Goal: Transaction & Acquisition: Book appointment/travel/reservation

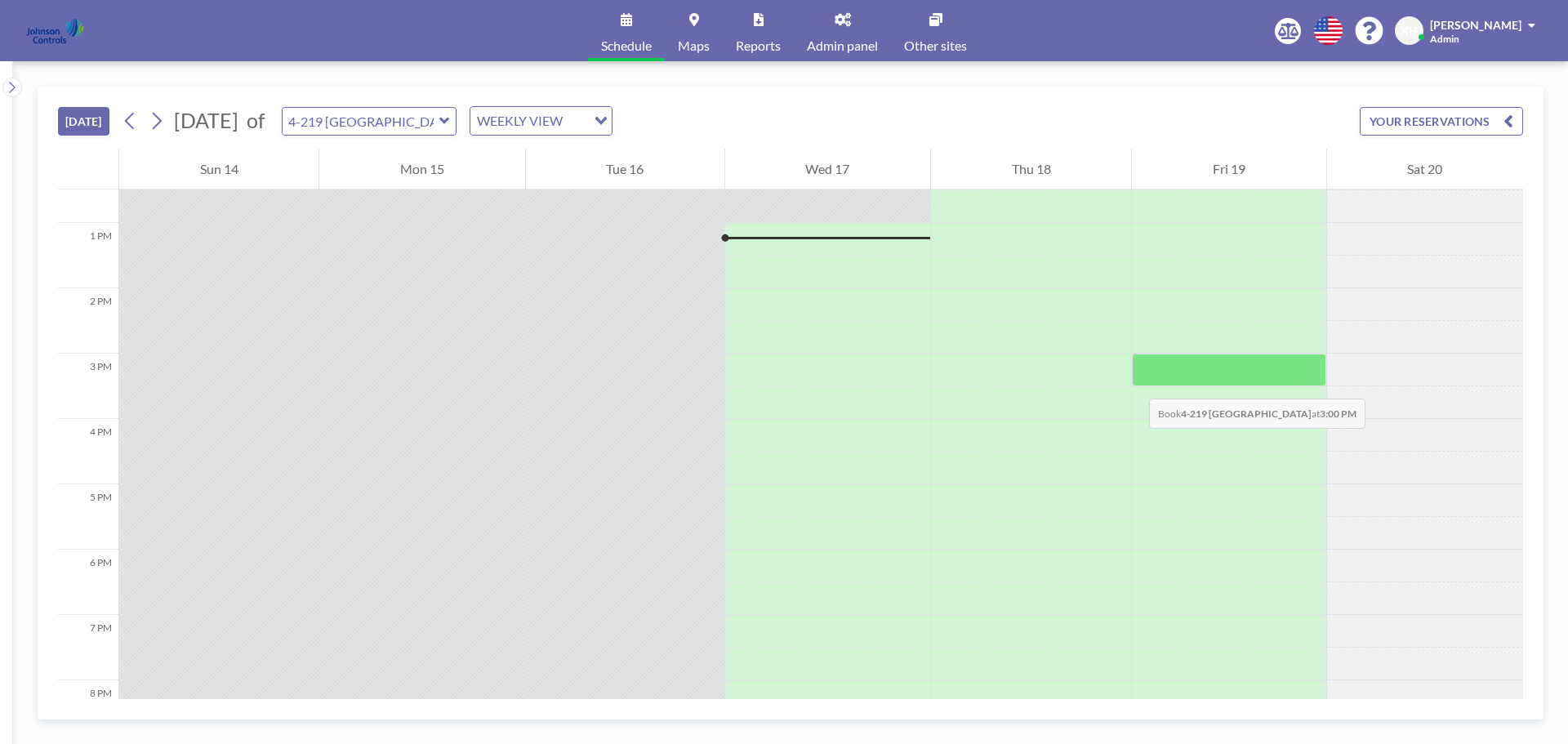
scroll to position [816, 0]
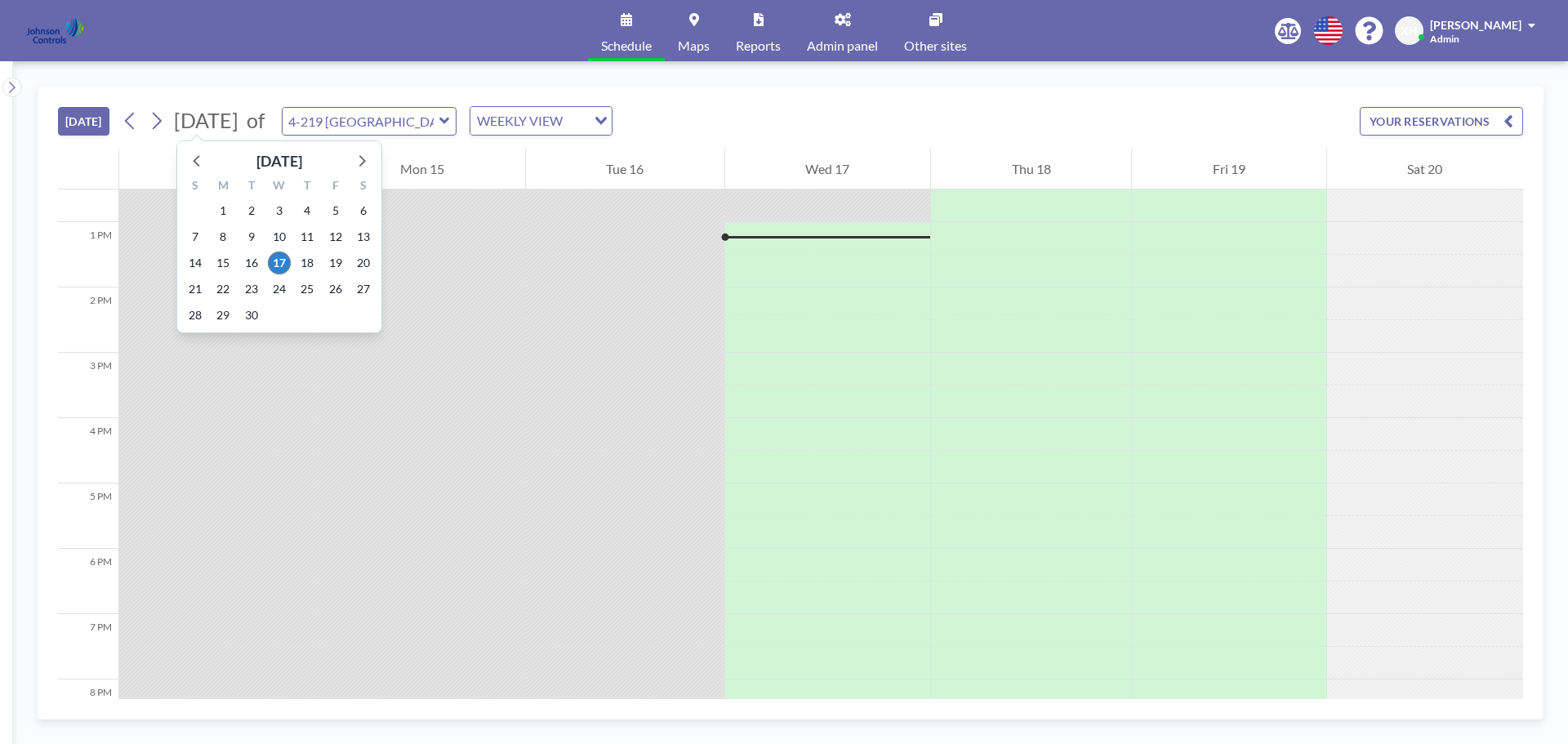
click at [239, 116] on span "[DATE]" at bounding box center [206, 120] width 64 height 24
click at [360, 159] on icon at bounding box center [361, 160] width 21 height 21
click at [253, 212] on span "2" at bounding box center [252, 211] width 23 height 23
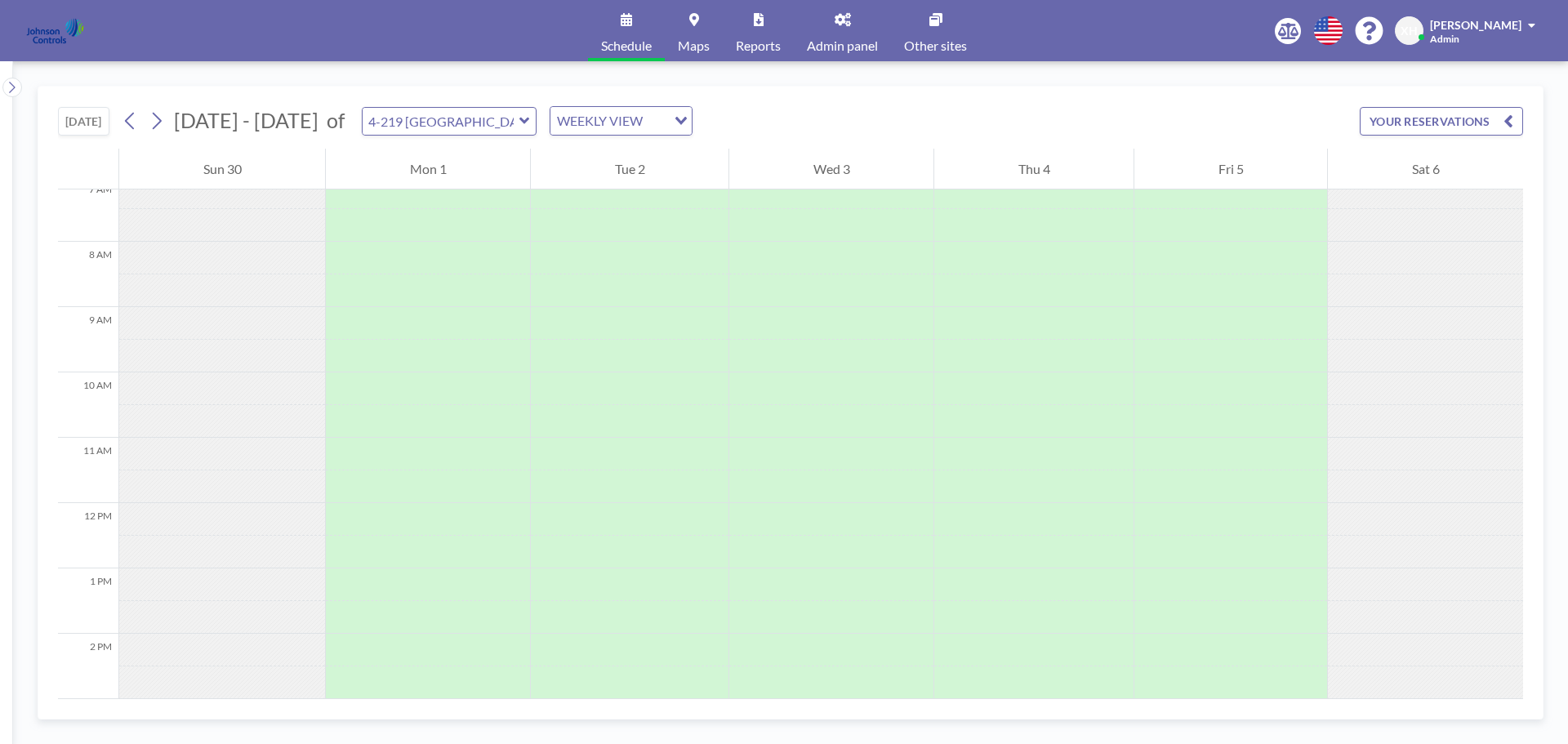
scroll to position [490, 0]
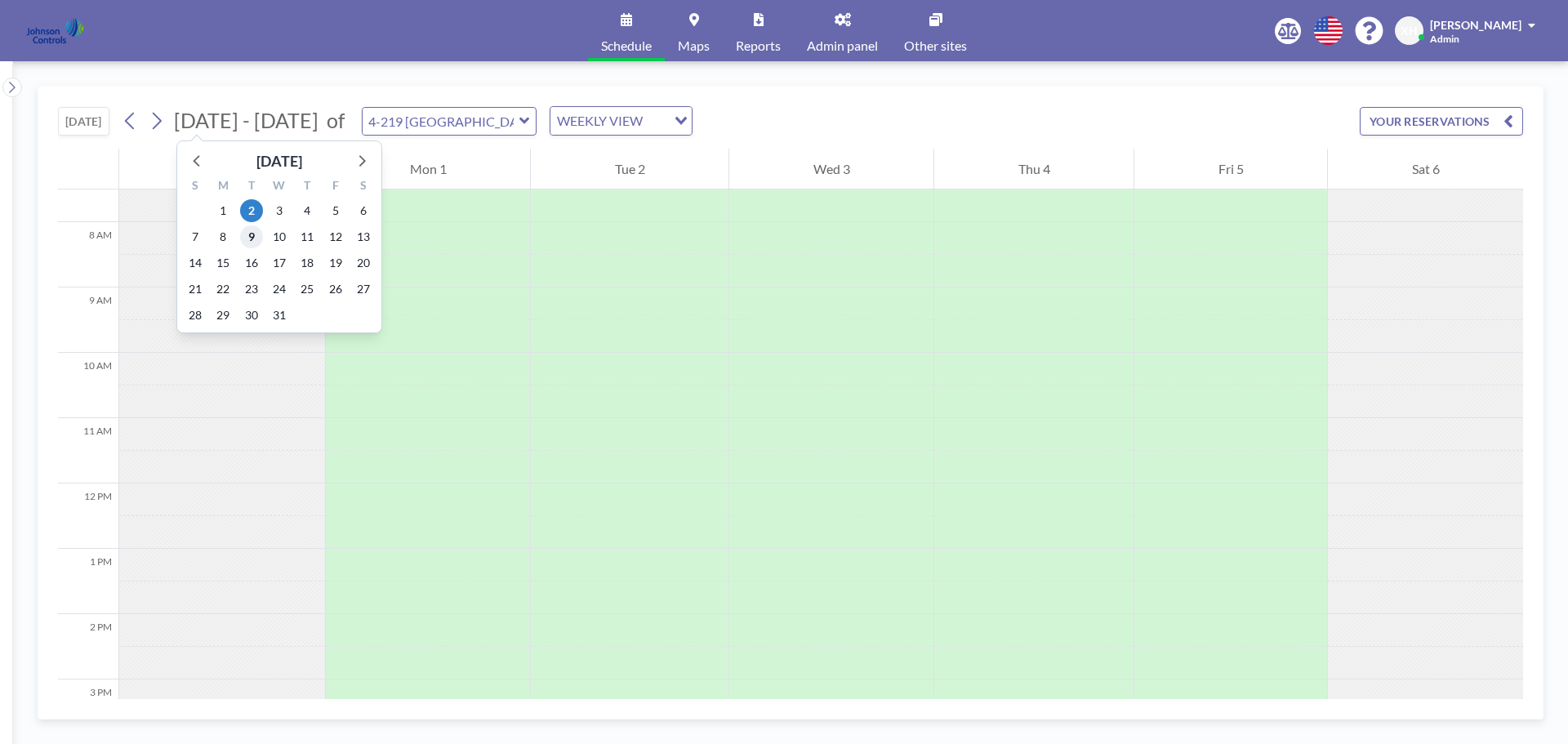
click at [255, 231] on span "9" at bounding box center [252, 237] width 23 height 23
click at [239, 124] on span "[DATE]" at bounding box center [206, 120] width 64 height 24
click at [254, 220] on span "2" at bounding box center [252, 211] width 23 height 23
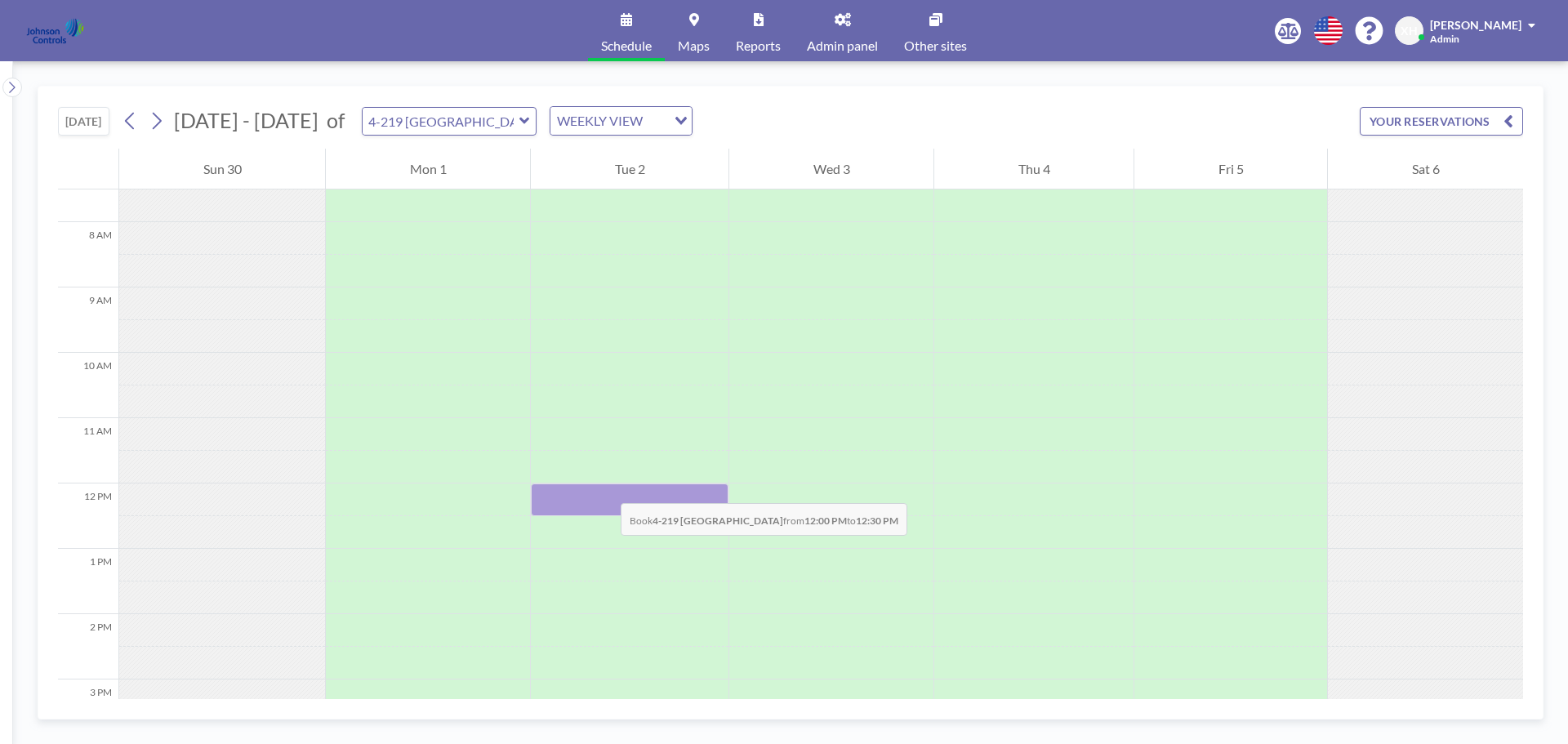
click at [605, 487] on div at bounding box center [629, 499] width 198 height 32
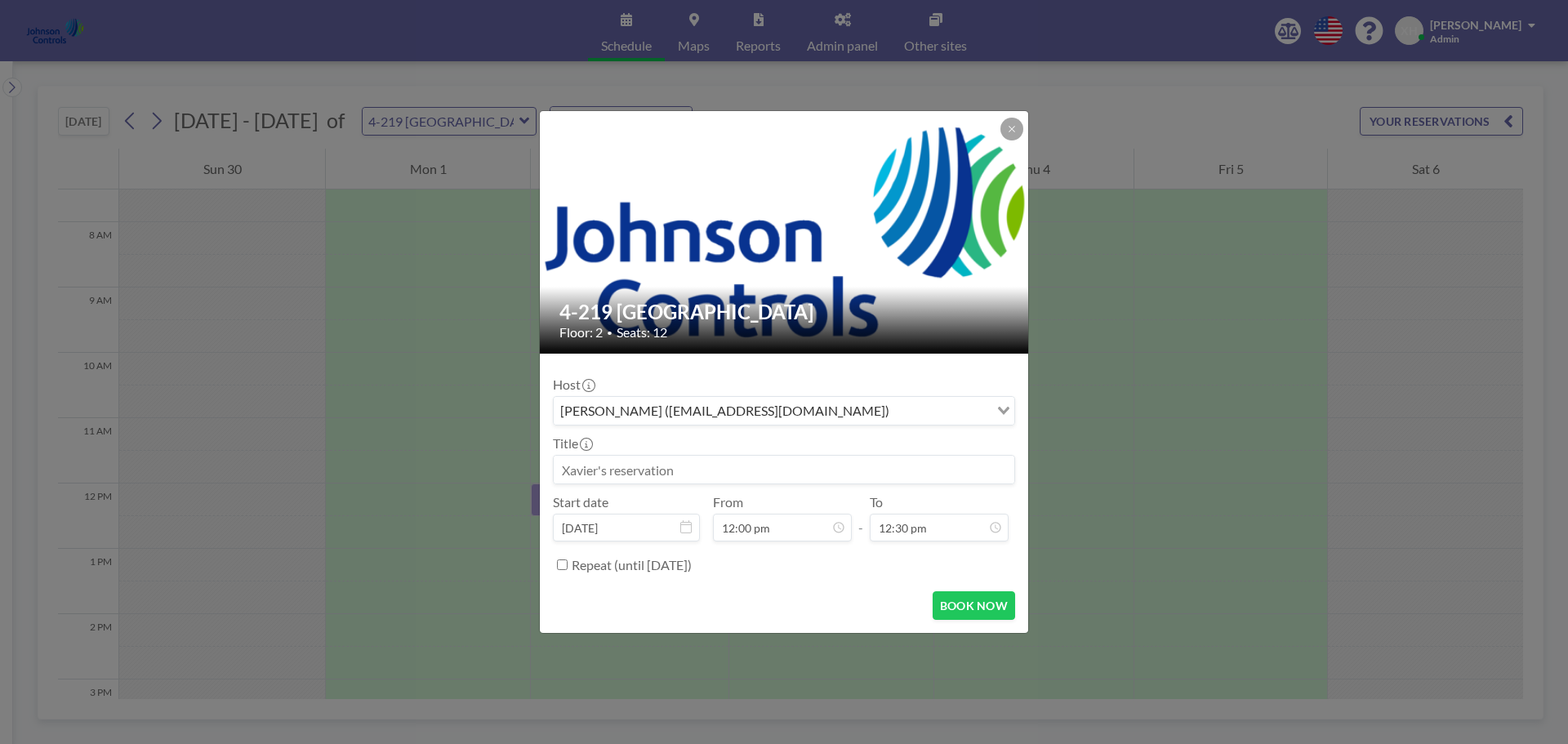
click at [984, 415] on input "Search for option" at bounding box center [940, 410] width 93 height 21
click at [894, 401] on input "Search for option" at bounding box center [940, 410] width 93 height 21
paste input "[PERSON_NAME][EMAIL_ADDRESS][DOMAIN_NAME]"
click at [958, 409] on input "[PERSON_NAME][EMAIL_ADDRESS][DOMAIN_NAME]" at bounding box center [774, 410] width 438 height 21
click at [961, 436] on li "Sorry, no matching options." at bounding box center [784, 436] width 459 height 17
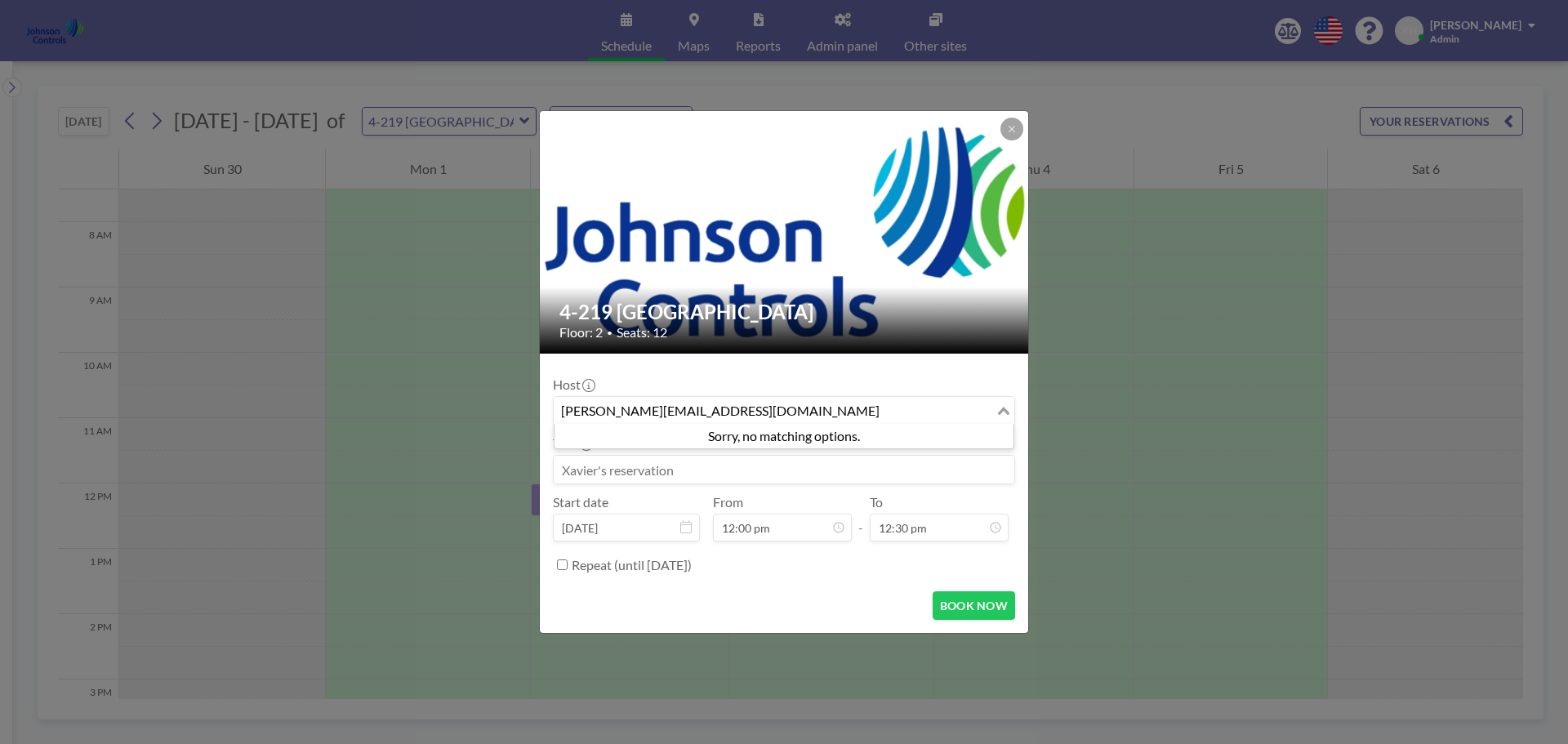
type input "[PERSON_NAME][EMAIL_ADDRESS][DOMAIN_NAME]"
click at [1058, 402] on div "4-219 [GEOGRAPHIC_DATA] Floor: 2 • Seats: 12 Host [PERSON_NAME] ([PERSON_NAME][…" at bounding box center [784, 372] width 1568 height 744
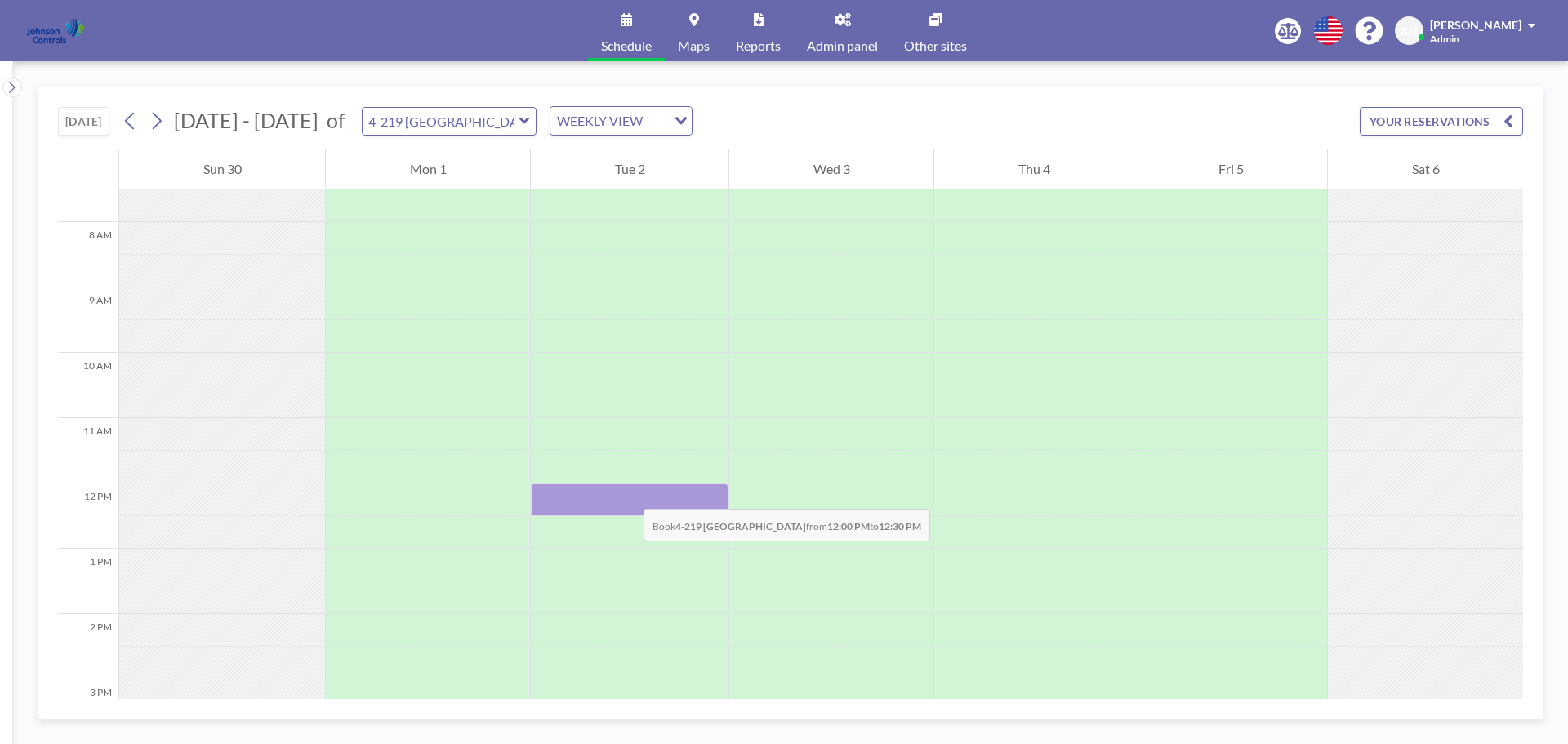
click at [627, 492] on div at bounding box center [629, 499] width 198 height 32
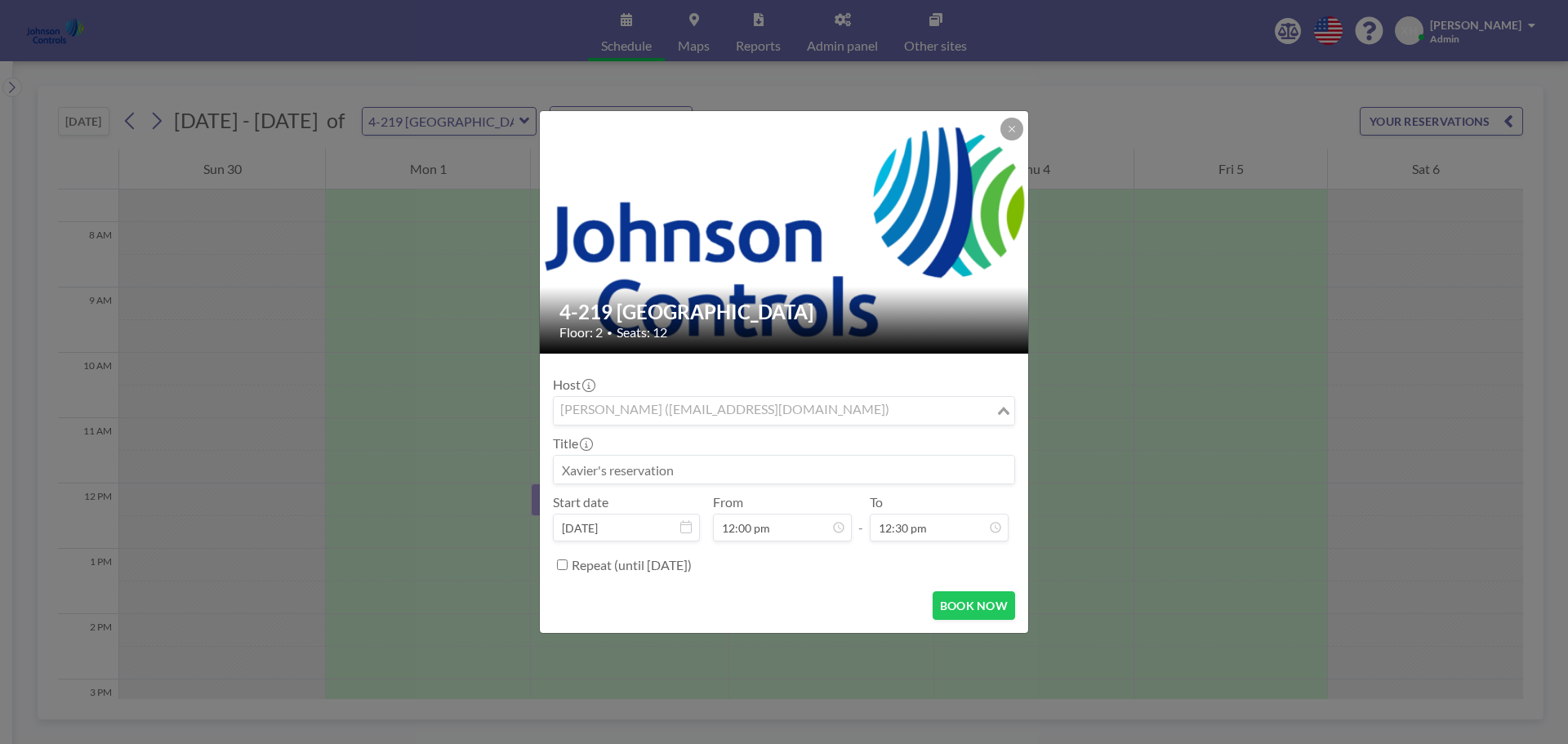
click at [728, 412] on div "[PERSON_NAME] ([EMAIL_ADDRESS][DOMAIN_NAME])" at bounding box center [774, 409] width 442 height 24
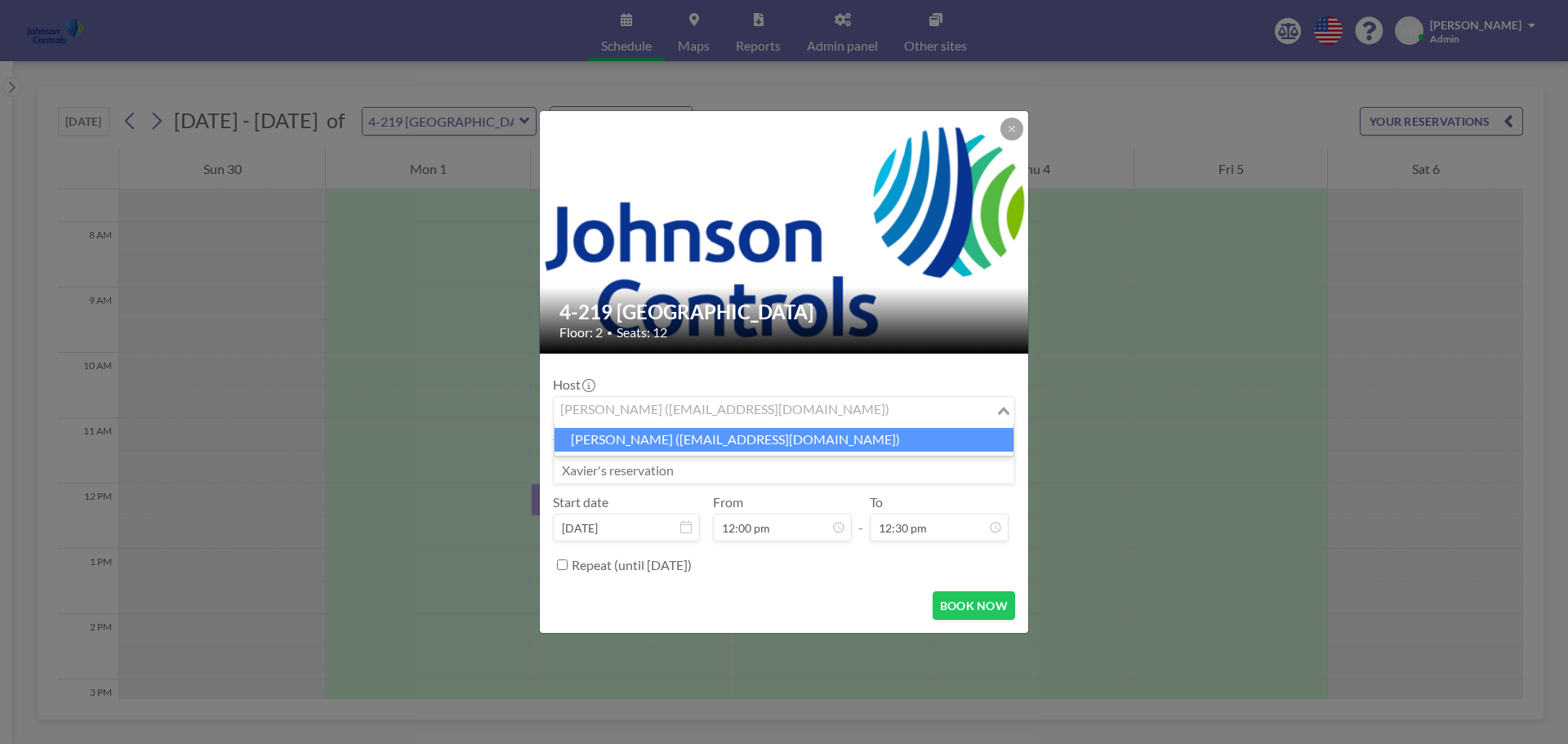
click at [708, 409] on input "Search for option" at bounding box center [774, 410] width 438 height 21
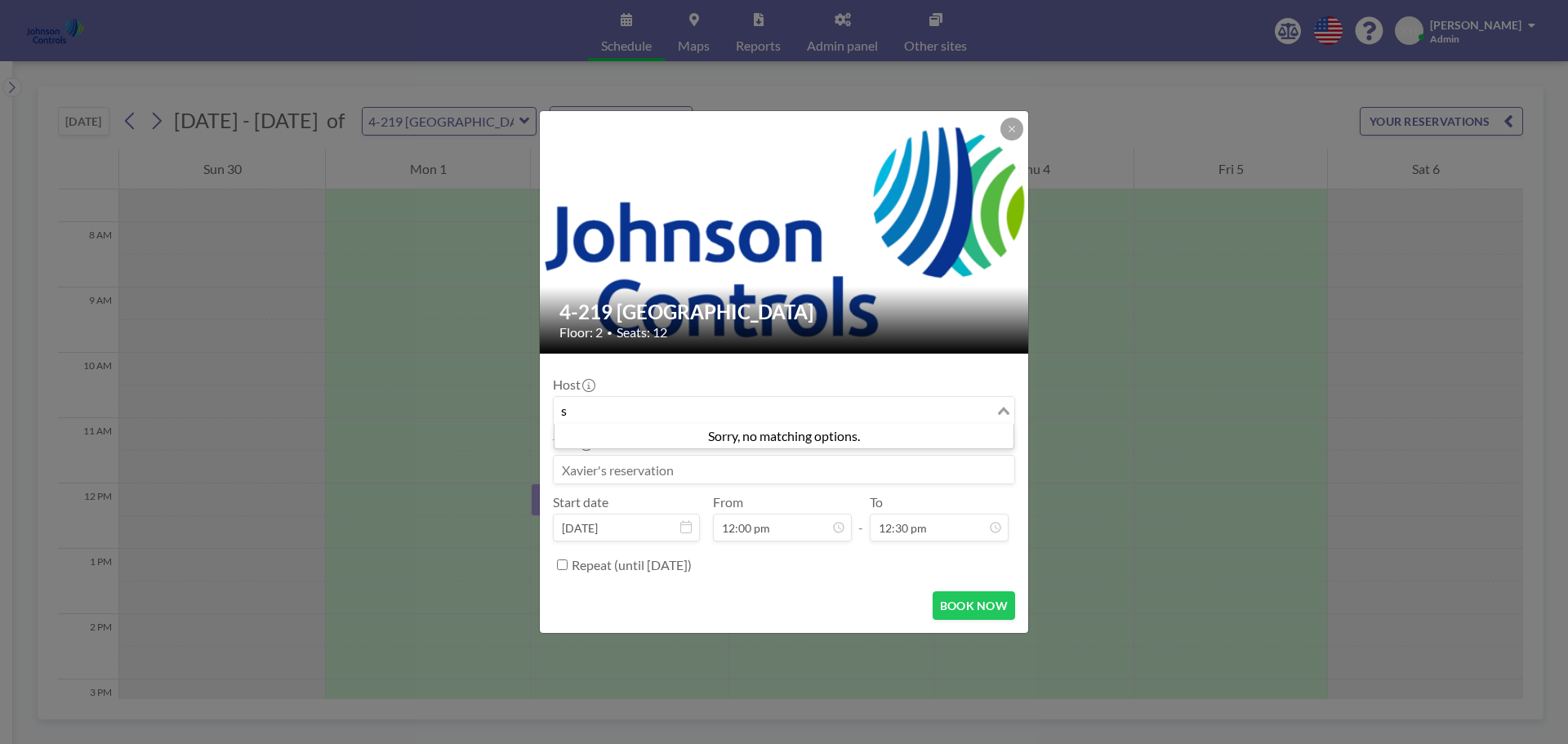
type input "s"
click at [615, 406] on input "Search for option" at bounding box center [774, 410] width 438 height 21
paste input "[PERSON_NAME][EMAIL_ADDRESS][DOMAIN_NAME]"
click at [946, 415] on input "[PERSON_NAME][EMAIL_ADDRESS][DOMAIN_NAME]" at bounding box center [774, 410] width 438 height 21
type input "[PERSON_NAME][EMAIL_ADDRESS][DOMAIN_NAME]"
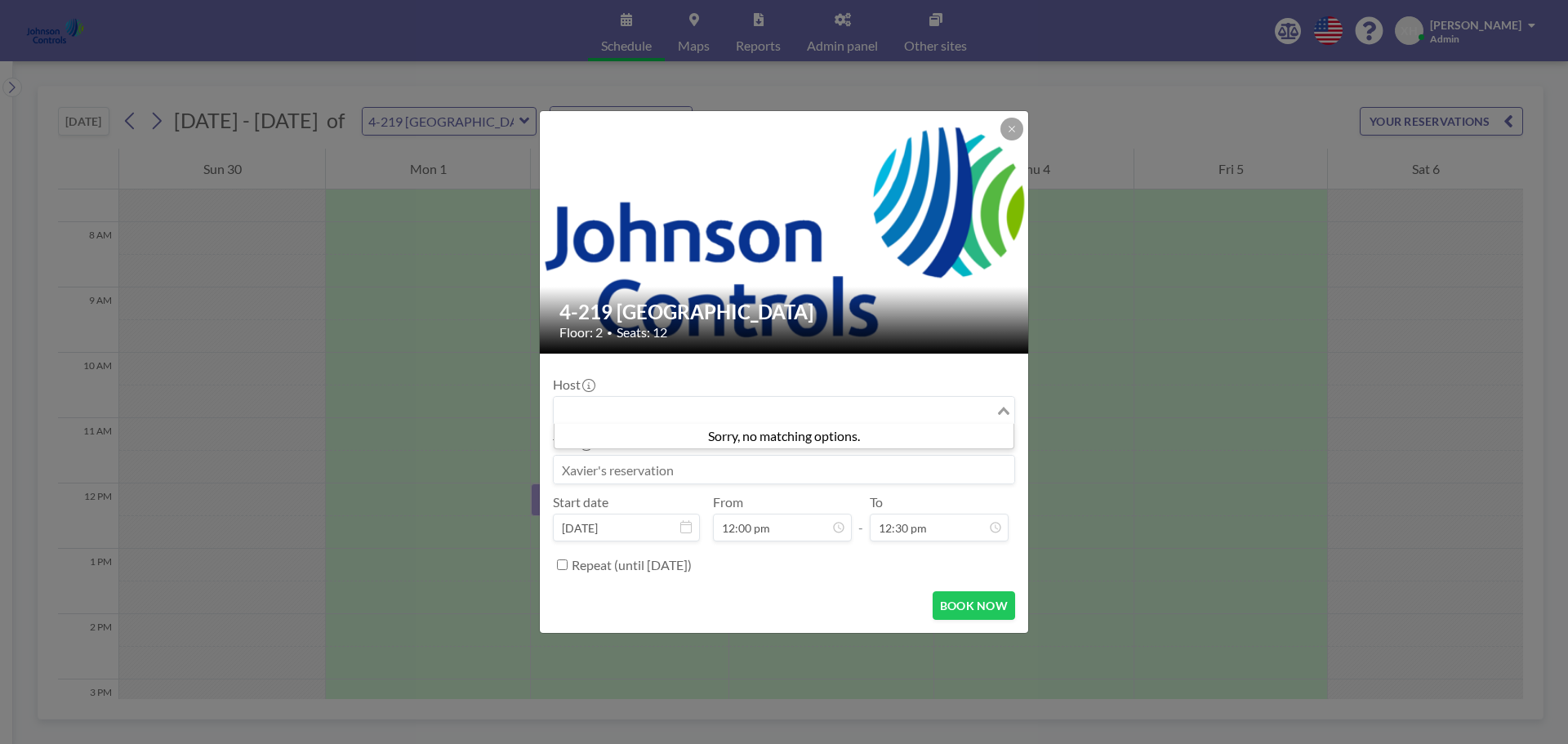
click at [835, 473] on input at bounding box center [784, 470] width 461 height 28
click at [1011, 132] on icon at bounding box center [1011, 128] width 10 height 10
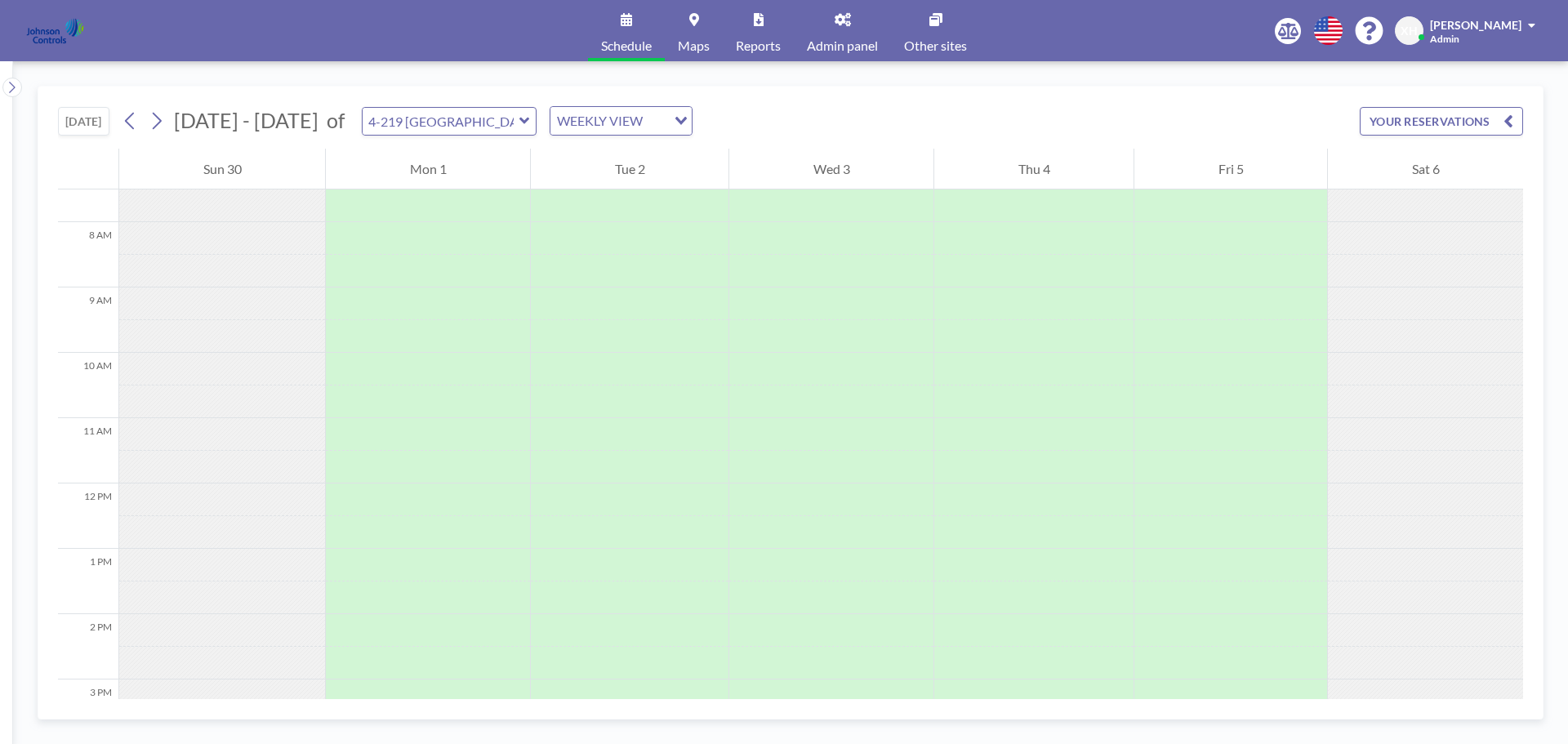
click at [519, 127] on icon at bounding box center [524, 120] width 10 height 17
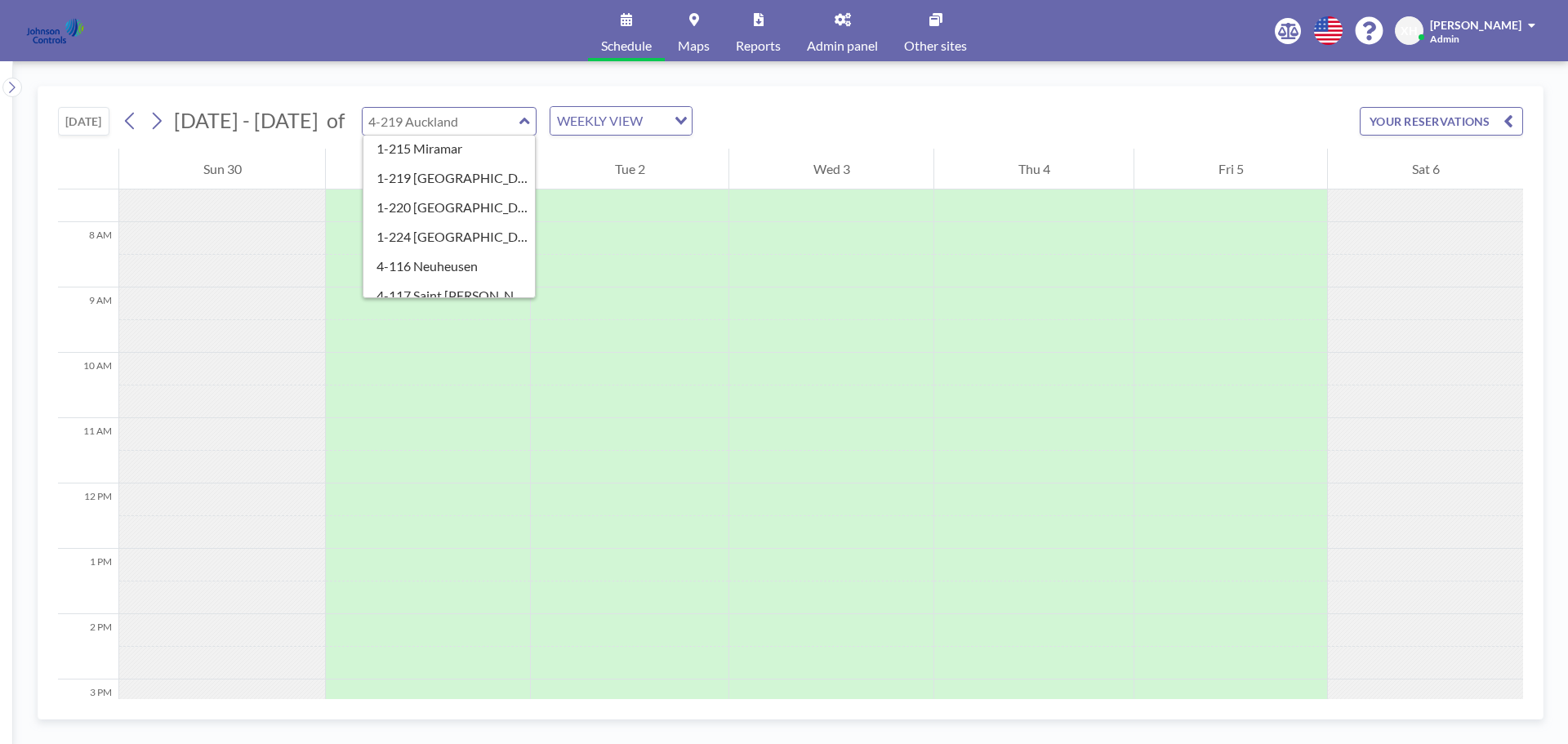
scroll to position [317, 0]
click at [844, 30] on link "Admin panel" at bounding box center [842, 30] width 98 height 61
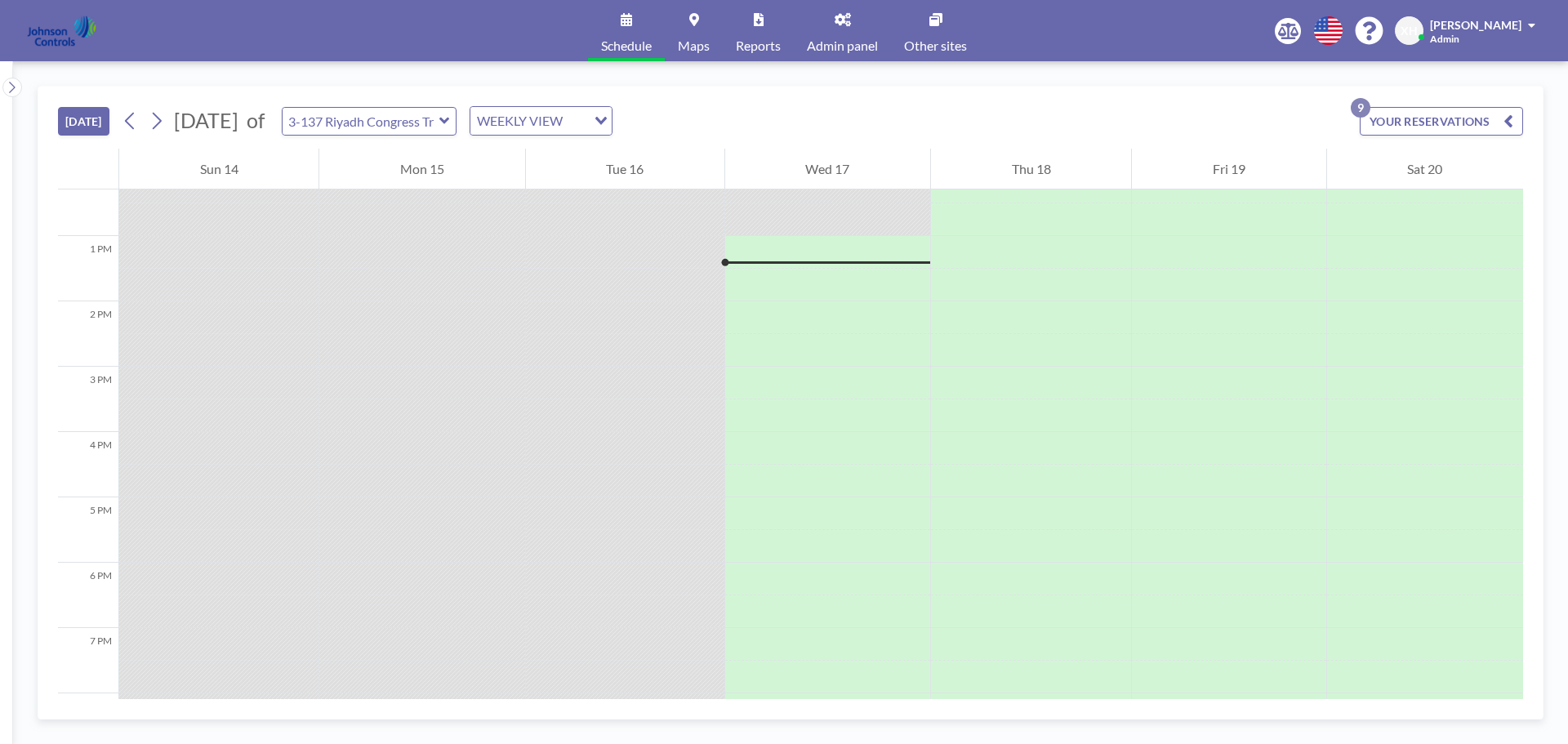
scroll to position [816, 0]
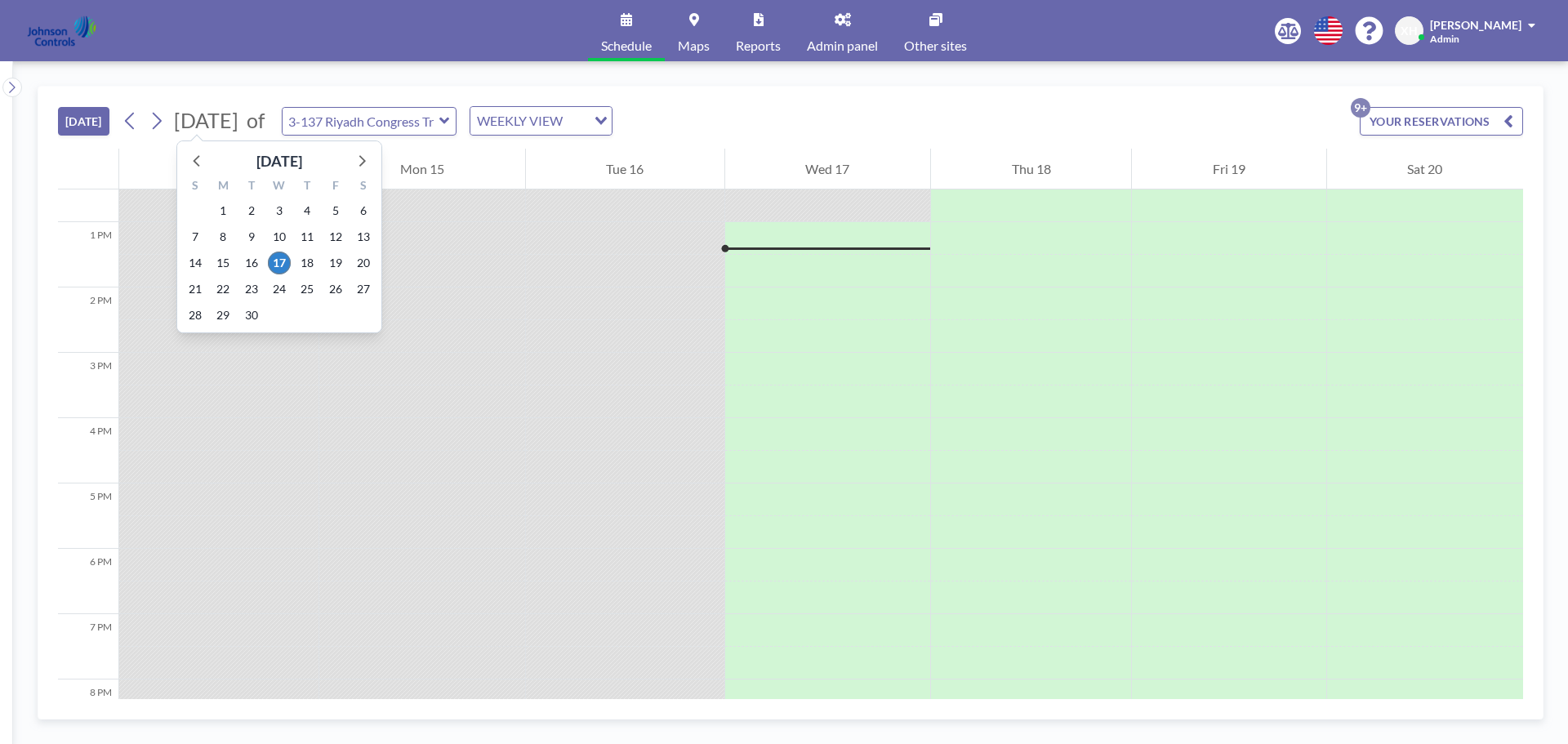
click at [332, 119] on div "[DATE] [DATE] S M T W T F S 31 1 2 3 4 5 6 7 8 9 10 11 12 13 14 15 16 17 18 19 …" at bounding box center [365, 121] width 496 height 30
click at [355, 162] on icon at bounding box center [361, 160] width 21 height 21
click at [252, 215] on span "2" at bounding box center [252, 211] width 23 height 23
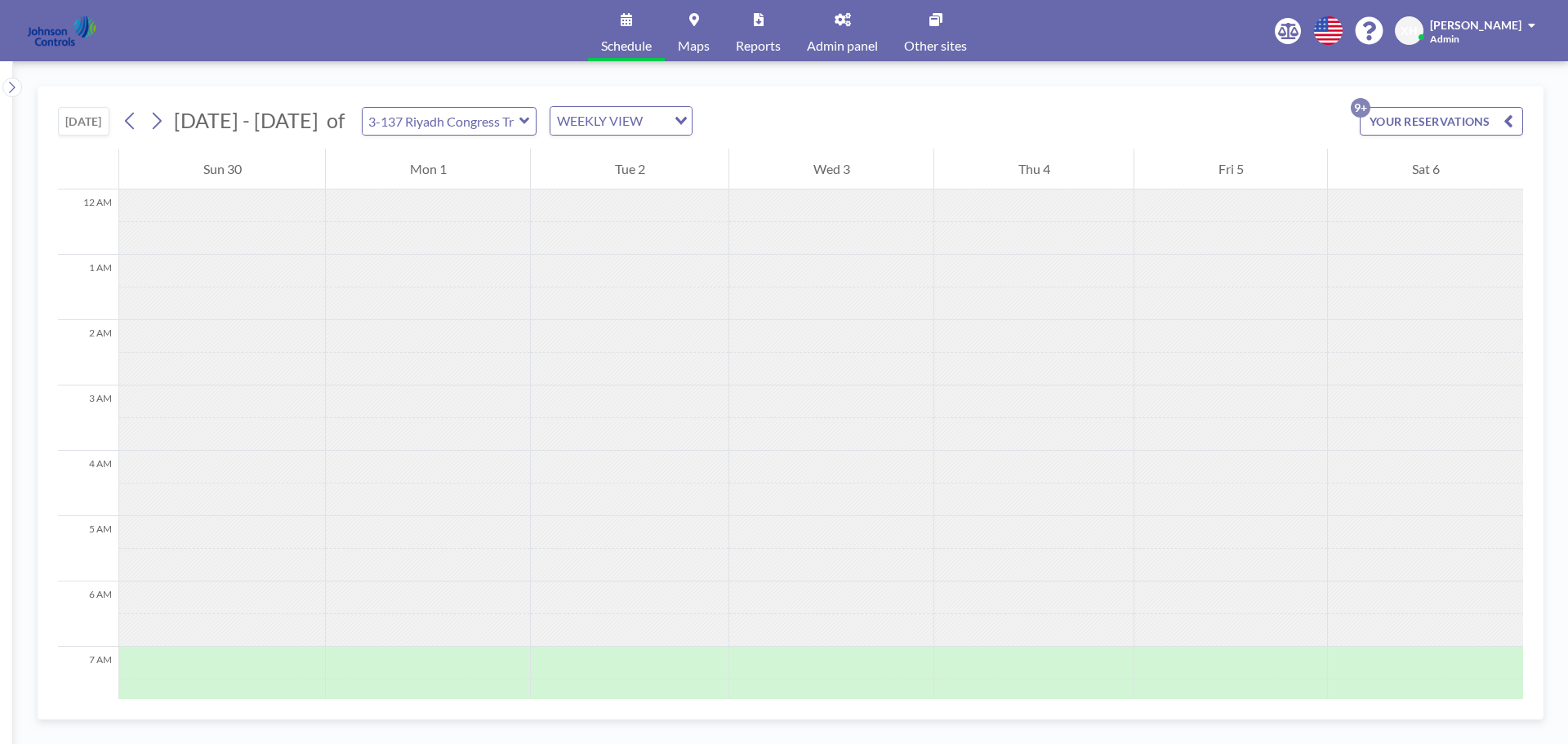
scroll to position [490, 0]
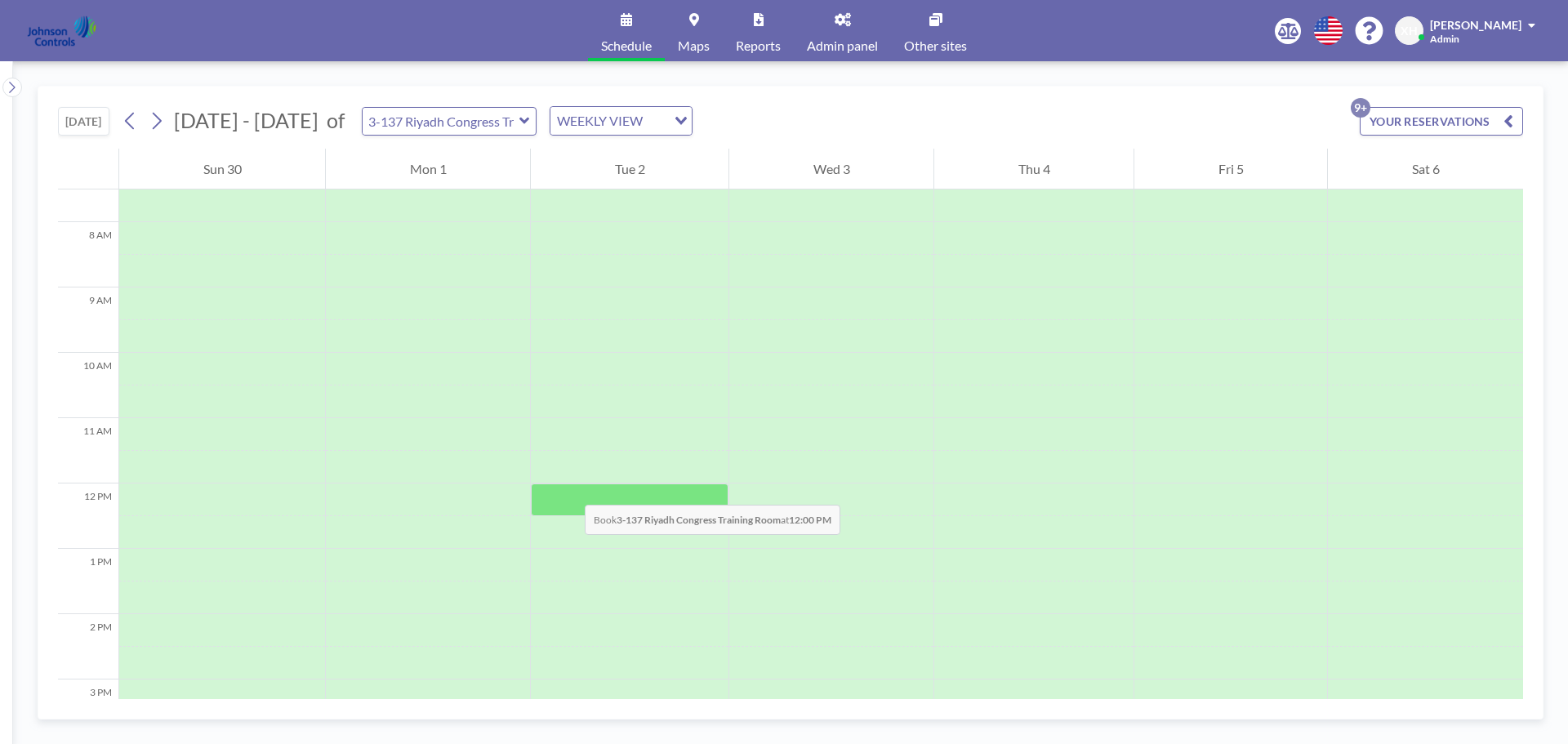
click at [568, 489] on div at bounding box center [629, 499] width 198 height 32
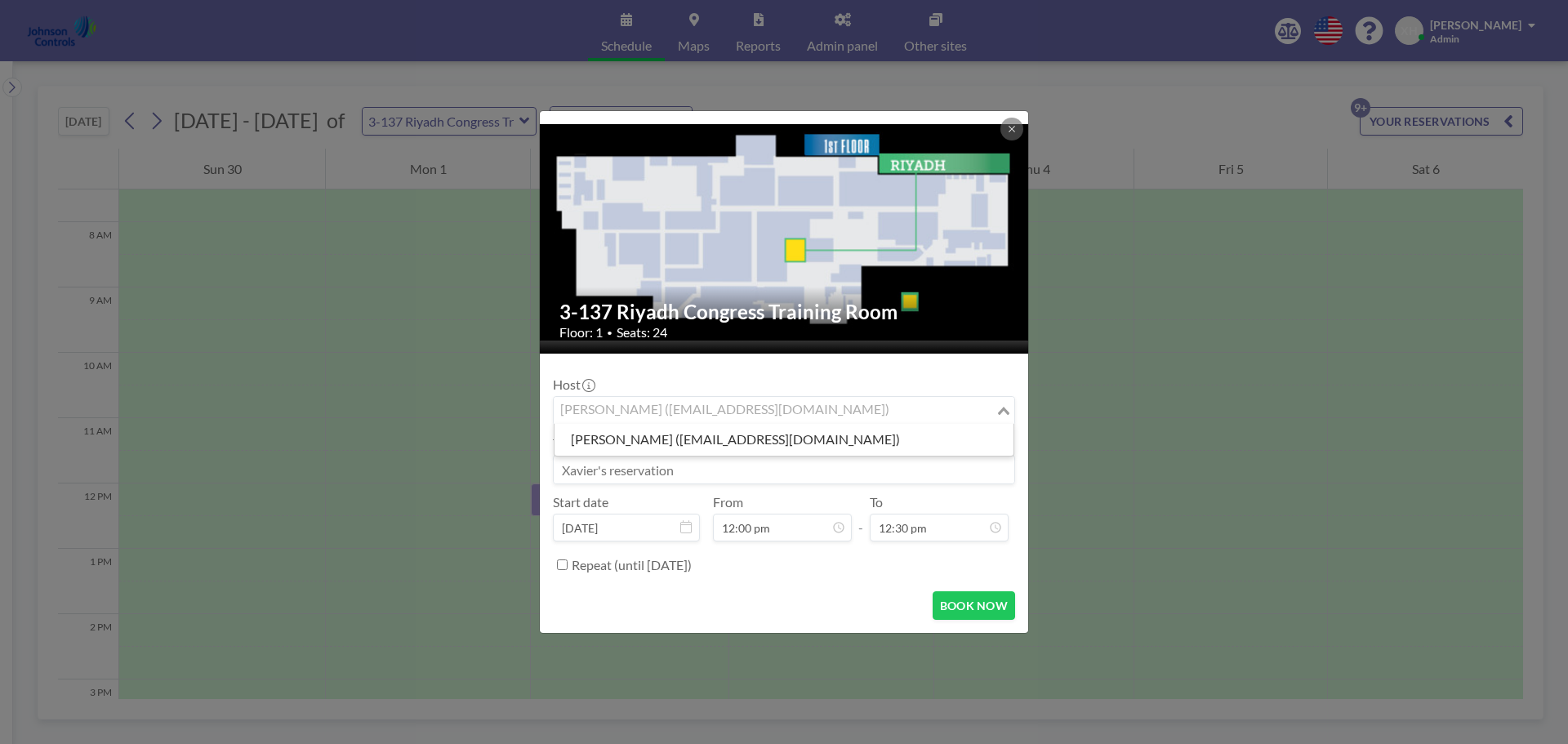
click at [629, 411] on div "[PERSON_NAME] ([EMAIL_ADDRESS][DOMAIN_NAME])" at bounding box center [774, 409] width 442 height 24
paste input "[PERSON_NAME][EMAIL_ADDRESS][DOMAIN_NAME]"
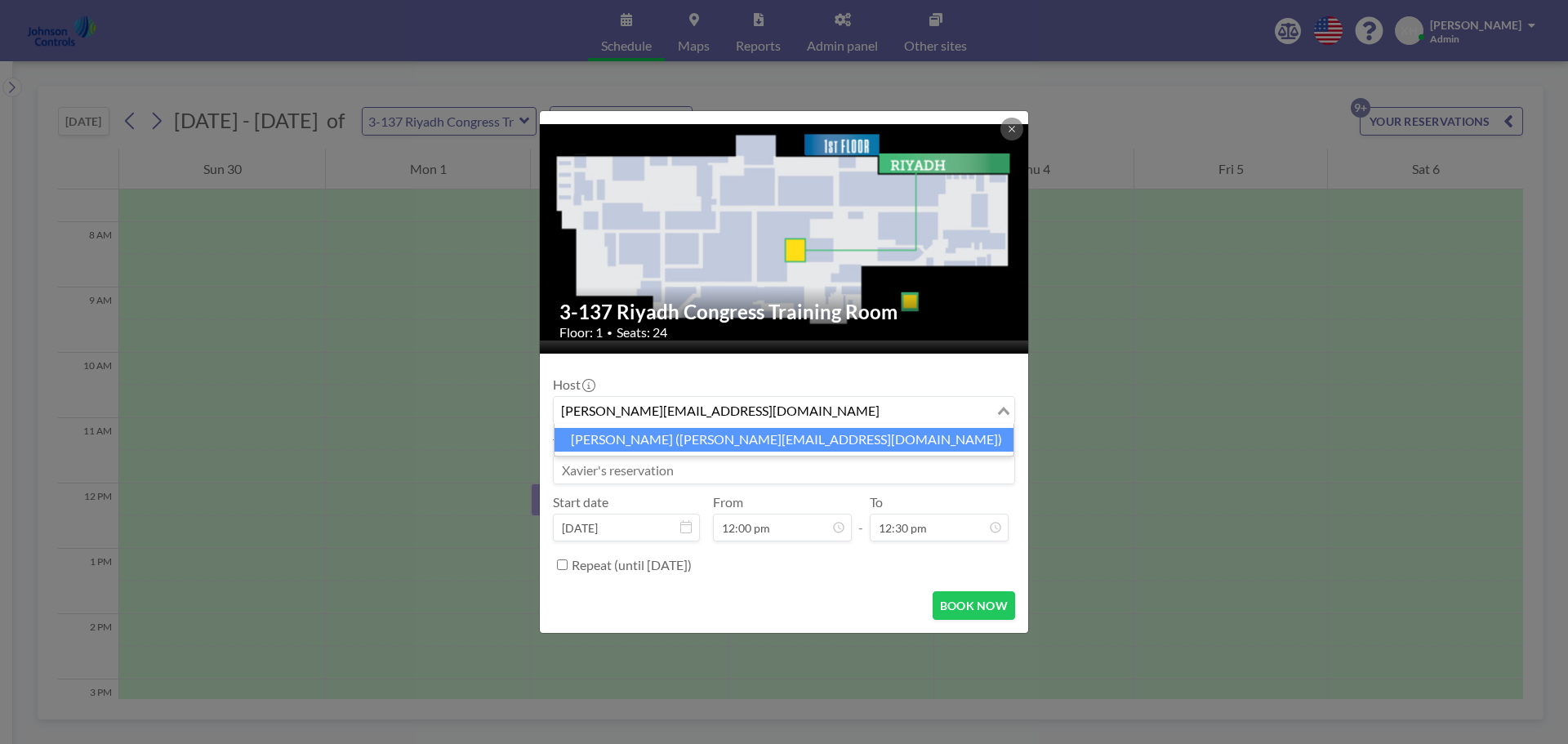
click at [708, 447] on li "Shirl Madison (shirl.madison@jci.com)" at bounding box center [784, 439] width 459 height 24
type input "[PERSON_NAME][EMAIL_ADDRESS][DOMAIN_NAME]"
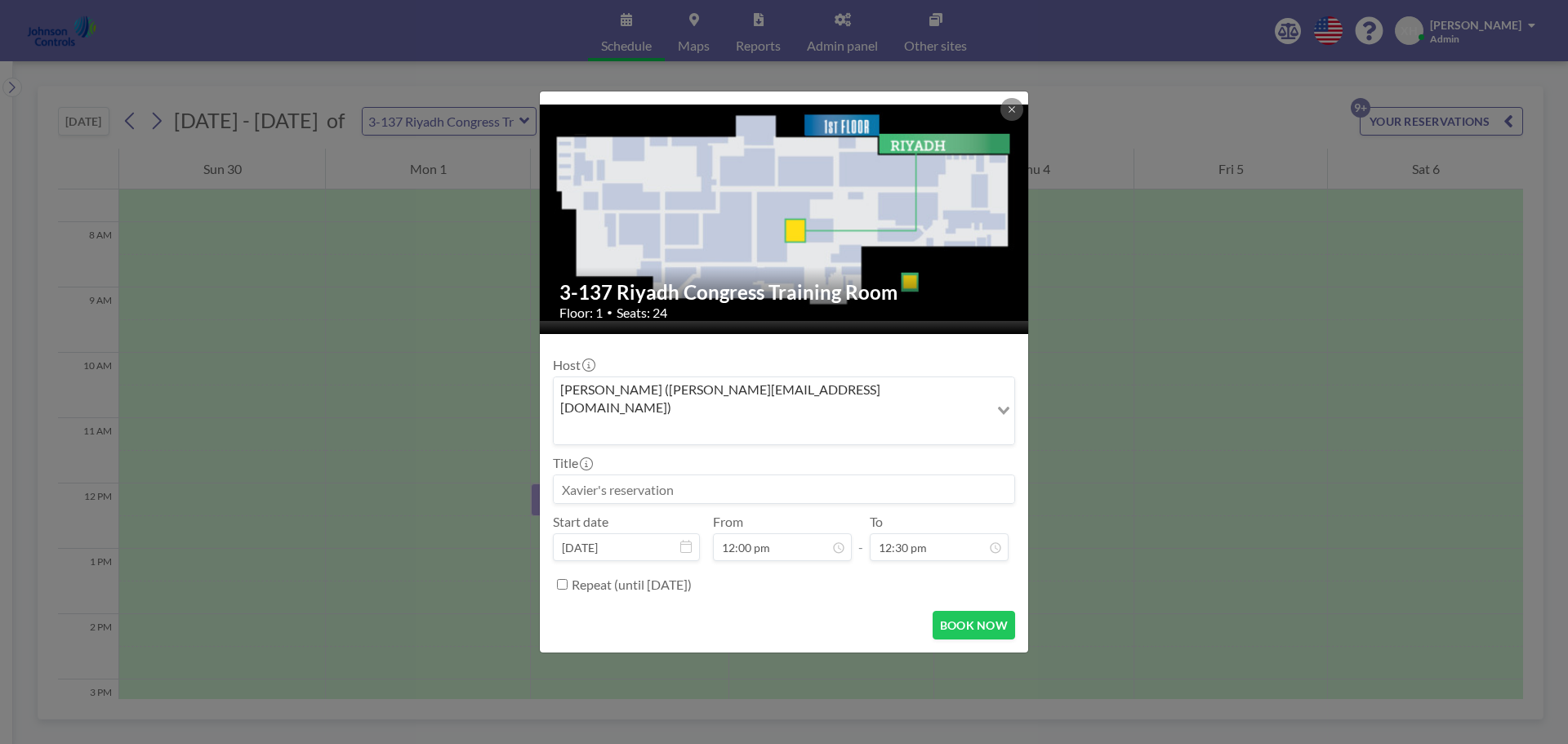
click at [661, 477] on input at bounding box center [784, 490] width 461 height 28
click at [576, 476] on input at bounding box center [784, 490] width 461 height 28
paste input "a safety Meeting then a little Christmas party"
click at [572, 476] on input "a safety Meeting then a little Christmas party" at bounding box center [784, 490] width 461 height 28
click at [737, 476] on input "JCI Safety Meeting then a little Christmas party" at bounding box center [784, 490] width 461 height 28
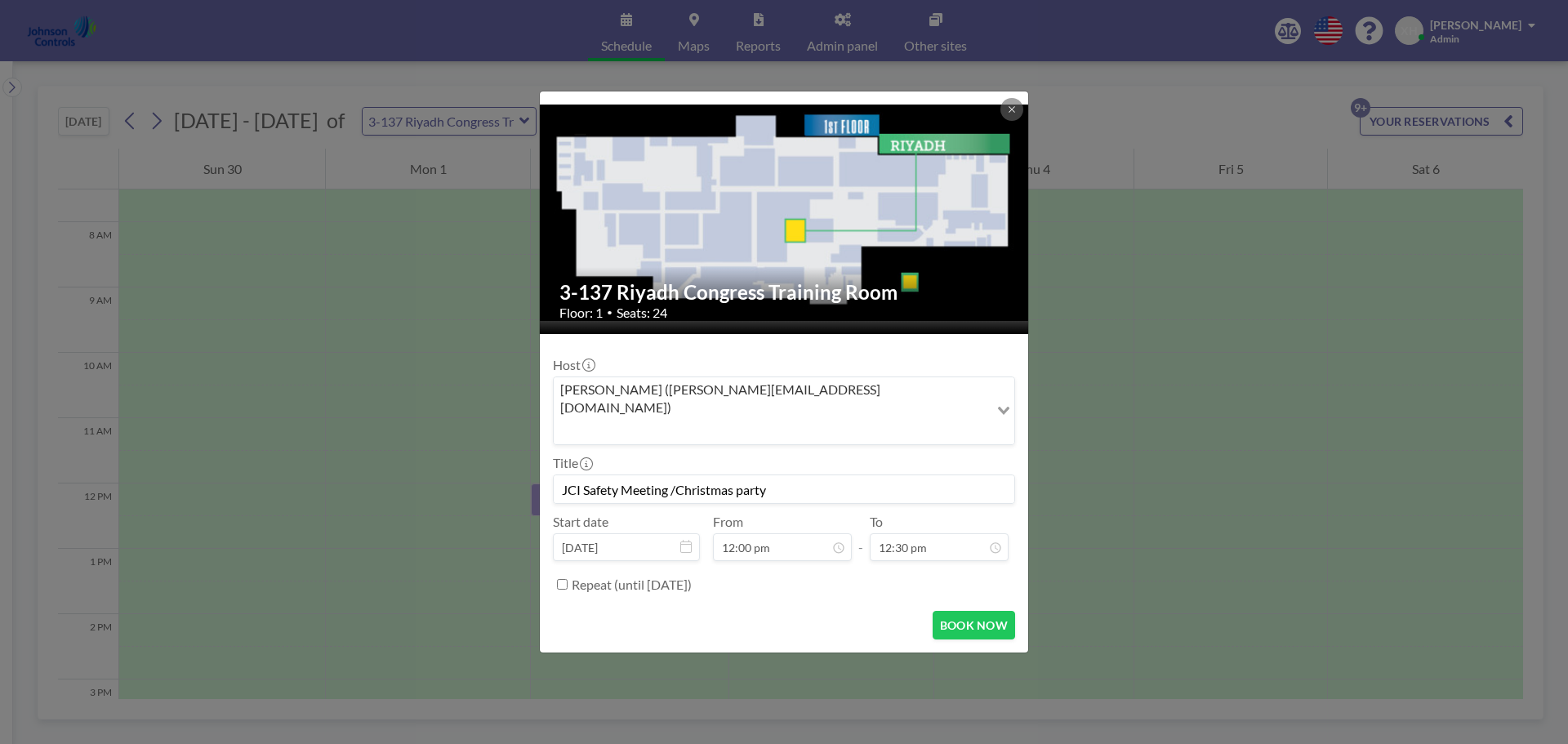
click at [744, 477] on input "JCI Safety Meeting /Christmas party" at bounding box center [784, 490] width 461 height 28
type input "JCI Safety Meeting /Christmas Party"
click at [858, 365] on div "05:00 pm" at bounding box center [920, 380] width 191 height 30
type input "05:00 pm"
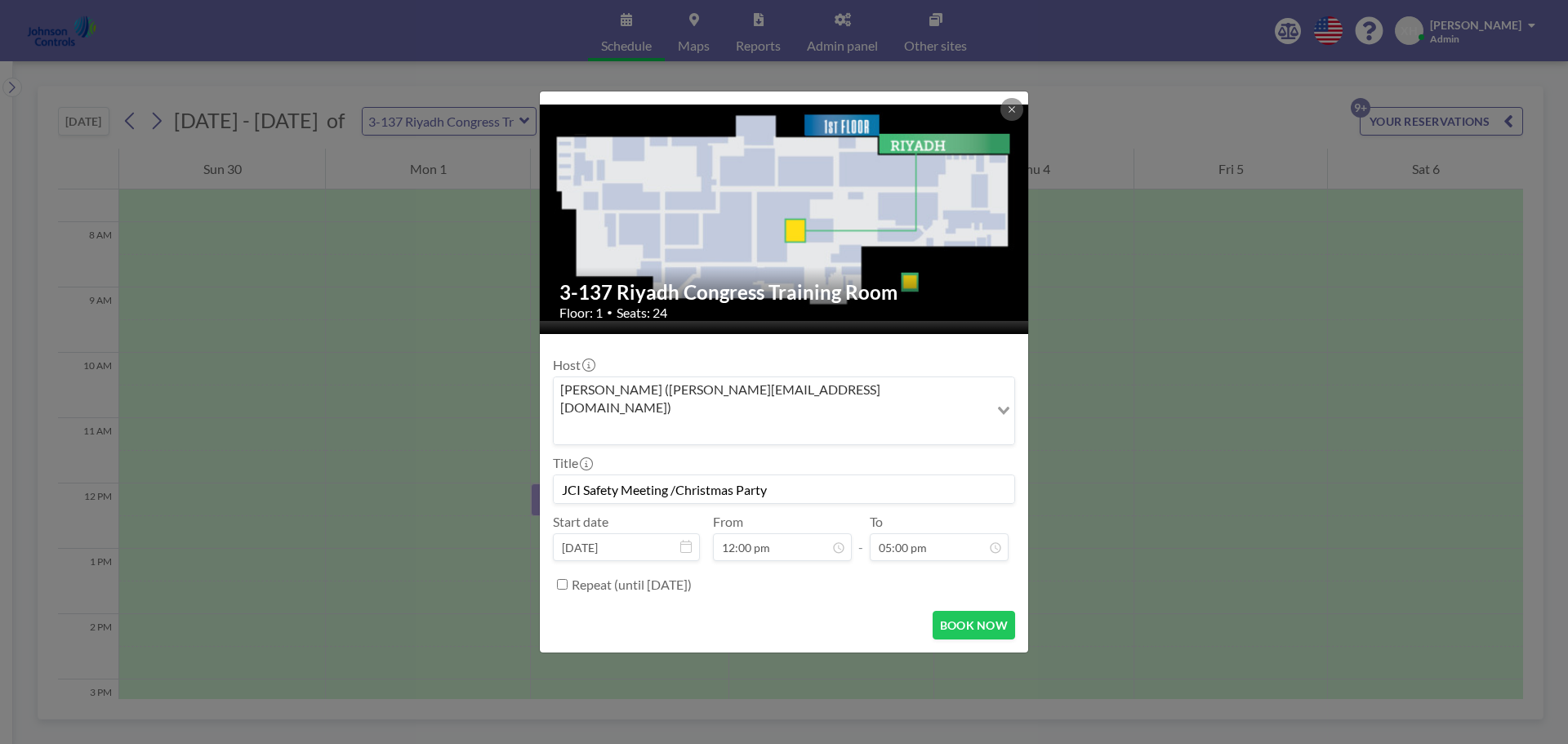
scroll to position [0, 0]
click at [968, 611] on button "BOOK NOW" at bounding box center [974, 625] width 83 height 29
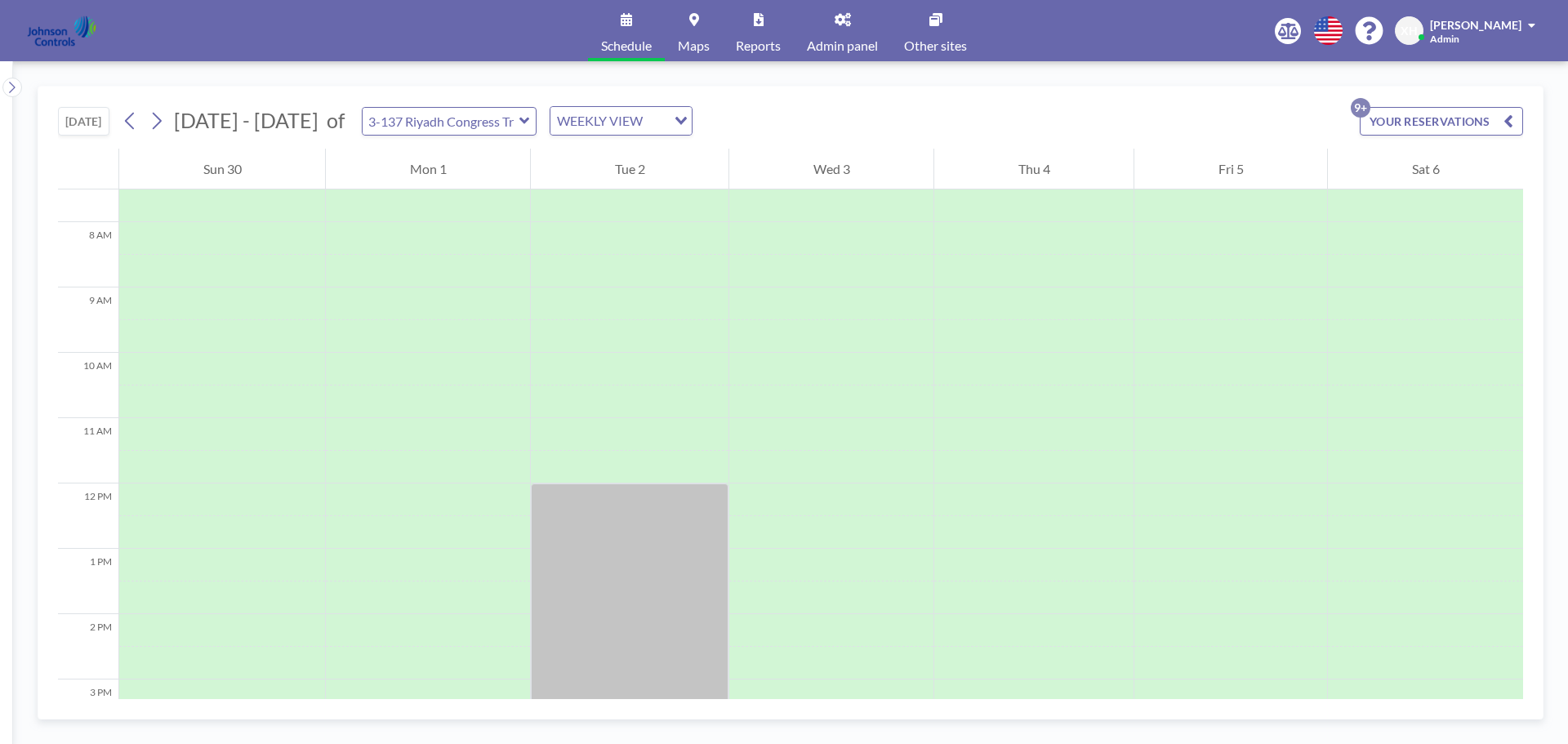
click at [1481, 122] on button "YOUR RESERVATIONS 9+" at bounding box center [1441, 121] width 163 height 29
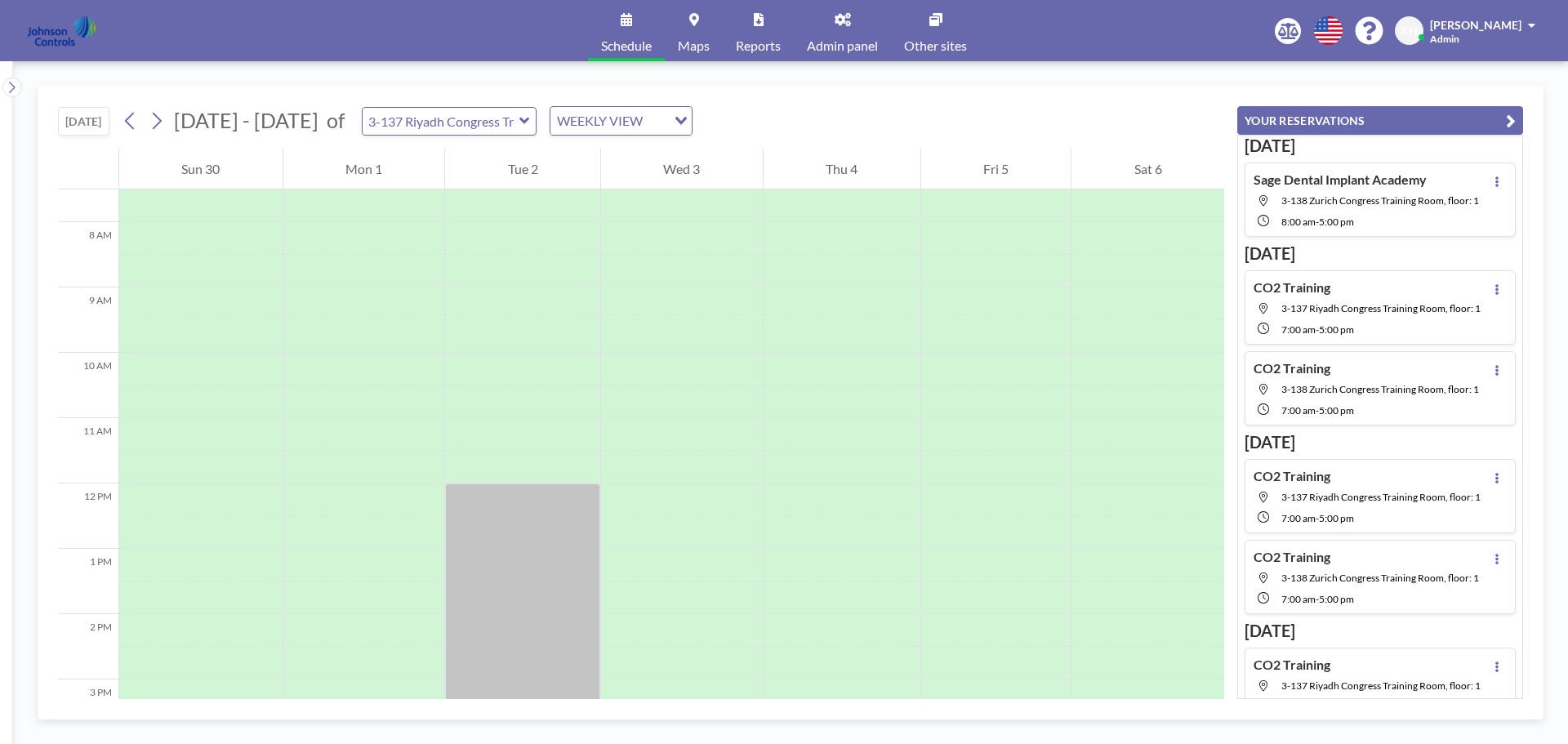
click at [1481, 122] on button "YOUR RESERVATIONS" at bounding box center [1380, 120] width 286 height 29
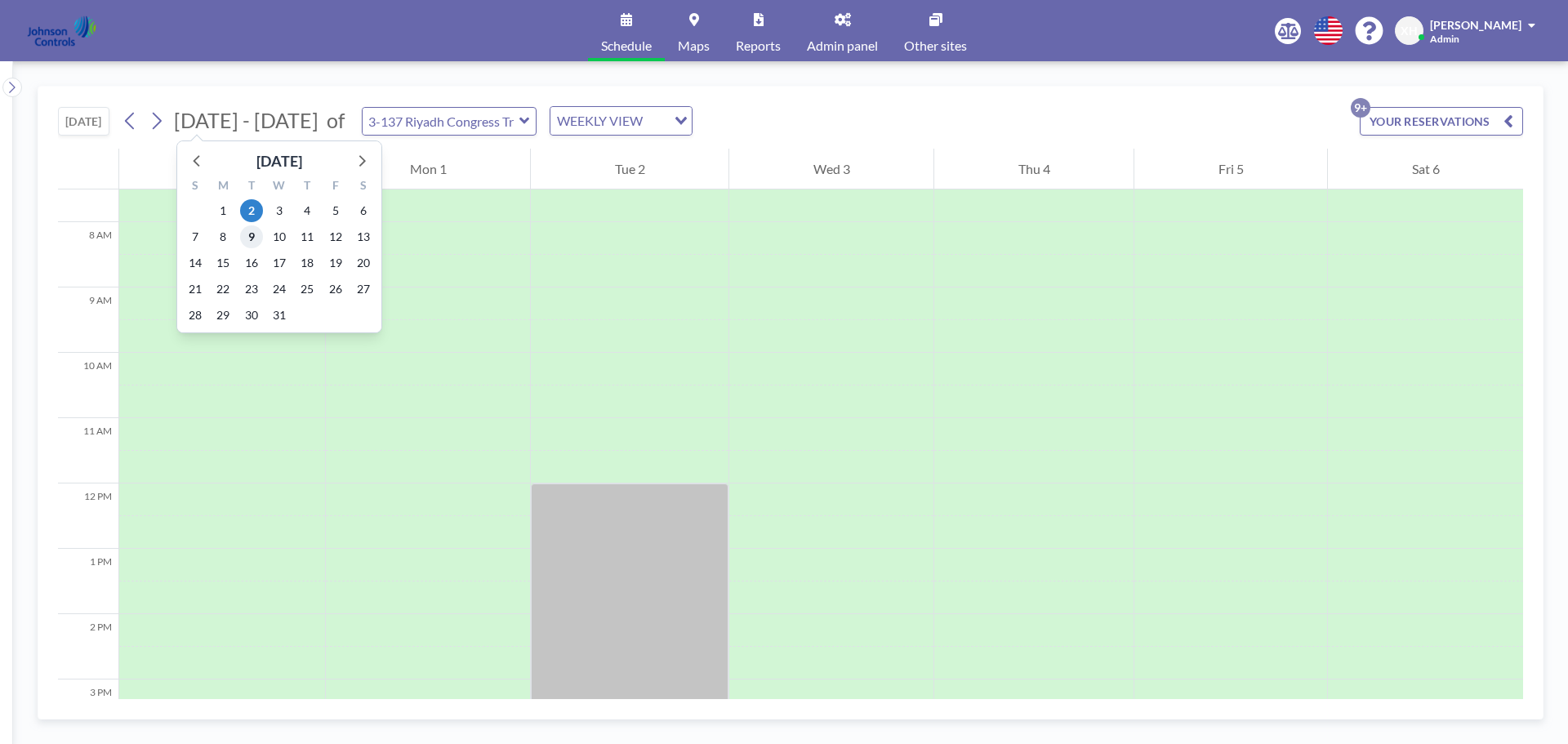
click at [254, 237] on span "9" at bounding box center [252, 237] width 23 height 23
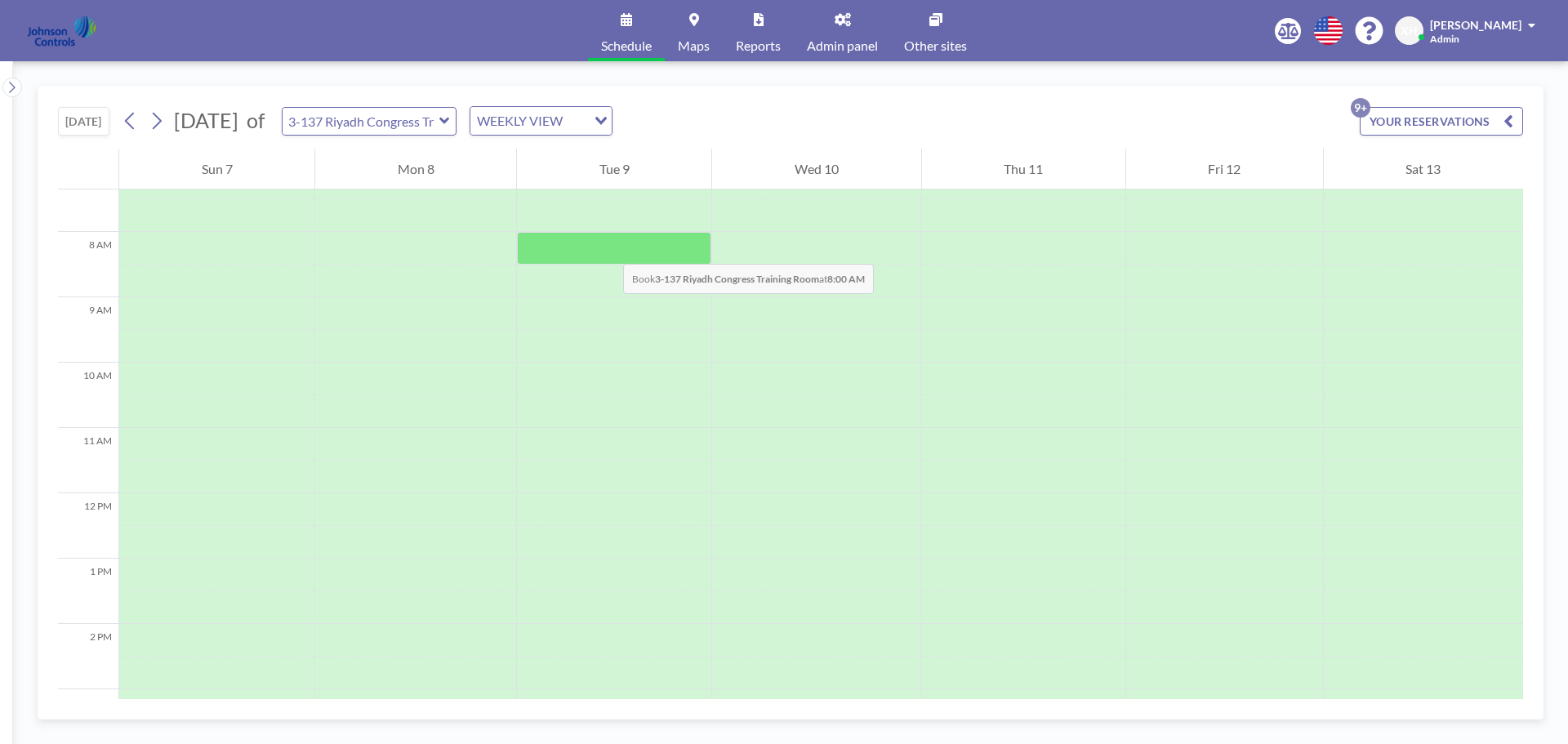
scroll to position [490, 0]
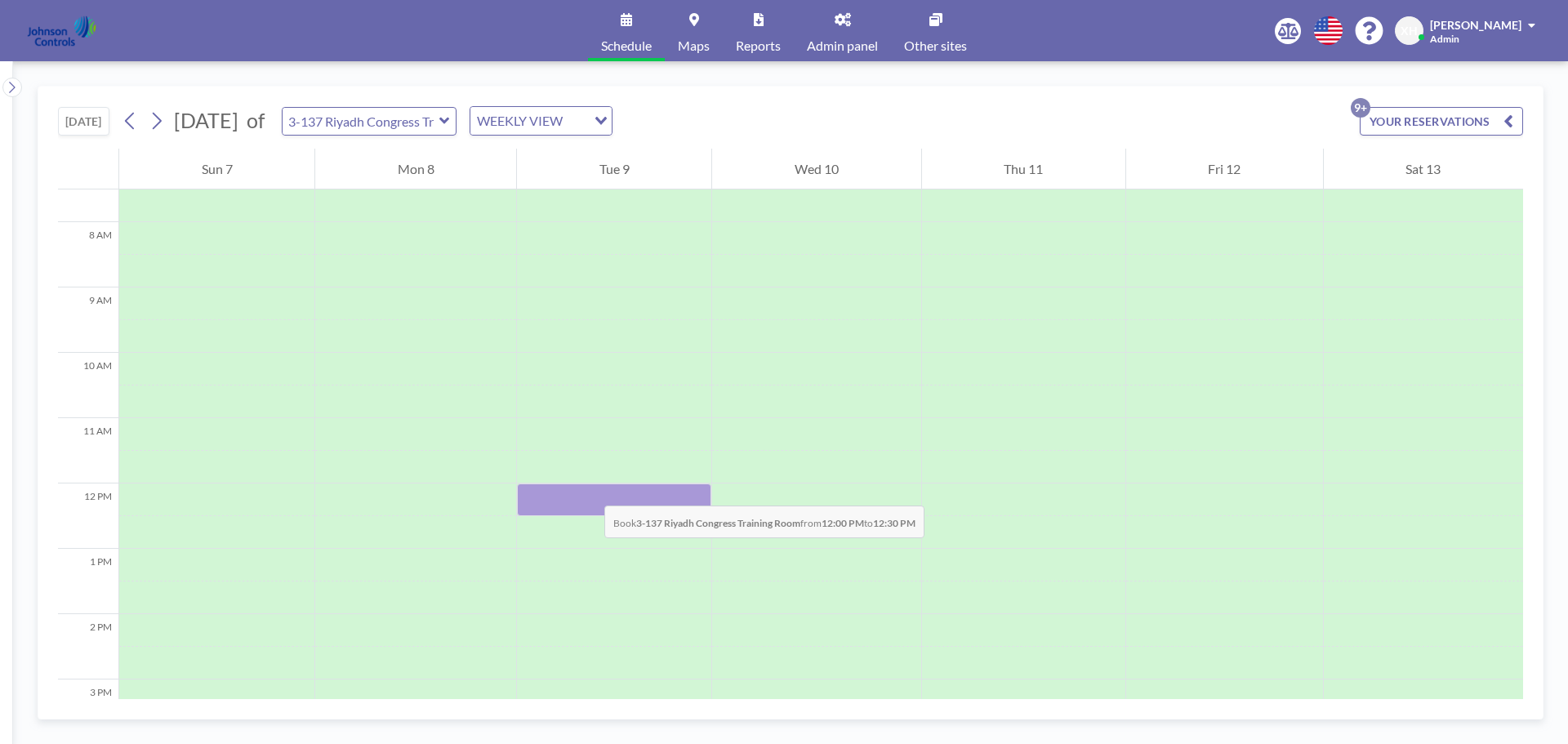
click at [588, 490] on div at bounding box center [613, 499] width 194 height 32
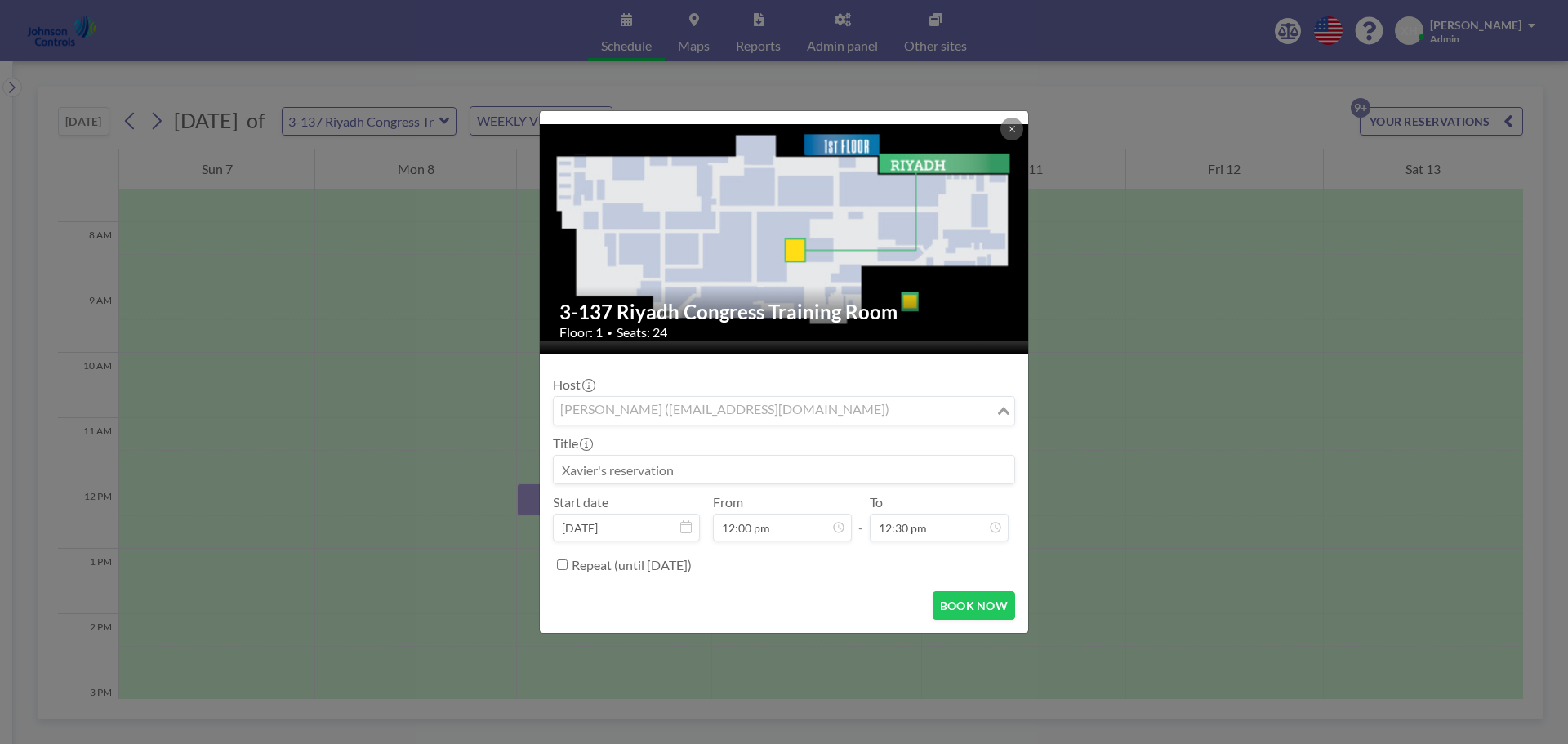
click at [786, 408] on input "Search for option" at bounding box center [774, 410] width 438 height 21
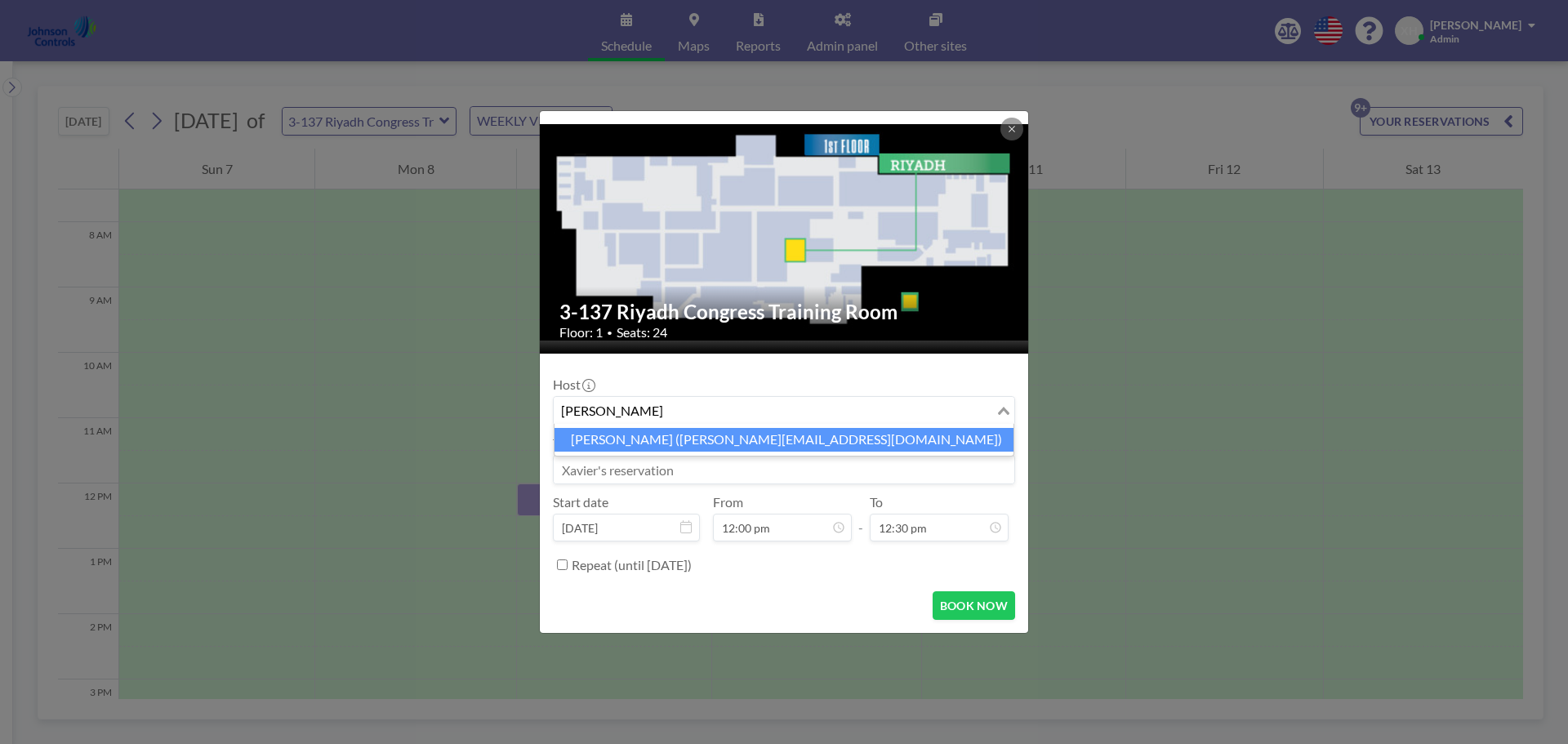
click at [739, 435] on li "Shirl Madison (shirl.madison@jci.com)" at bounding box center [784, 439] width 459 height 24
type input "shirl"
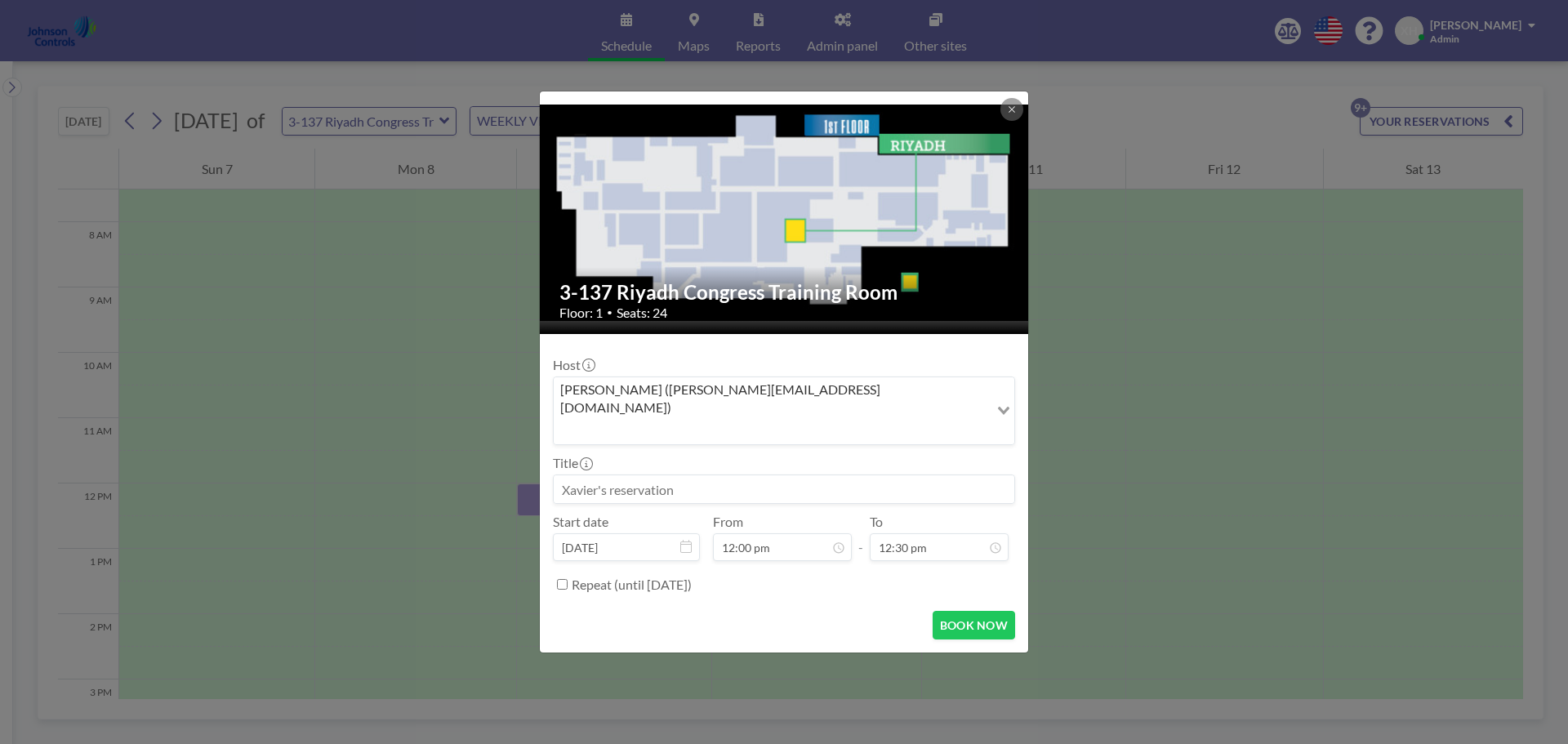
click at [636, 476] on input at bounding box center [784, 490] width 461 height 28
